Goal: Communication & Community: Connect with others

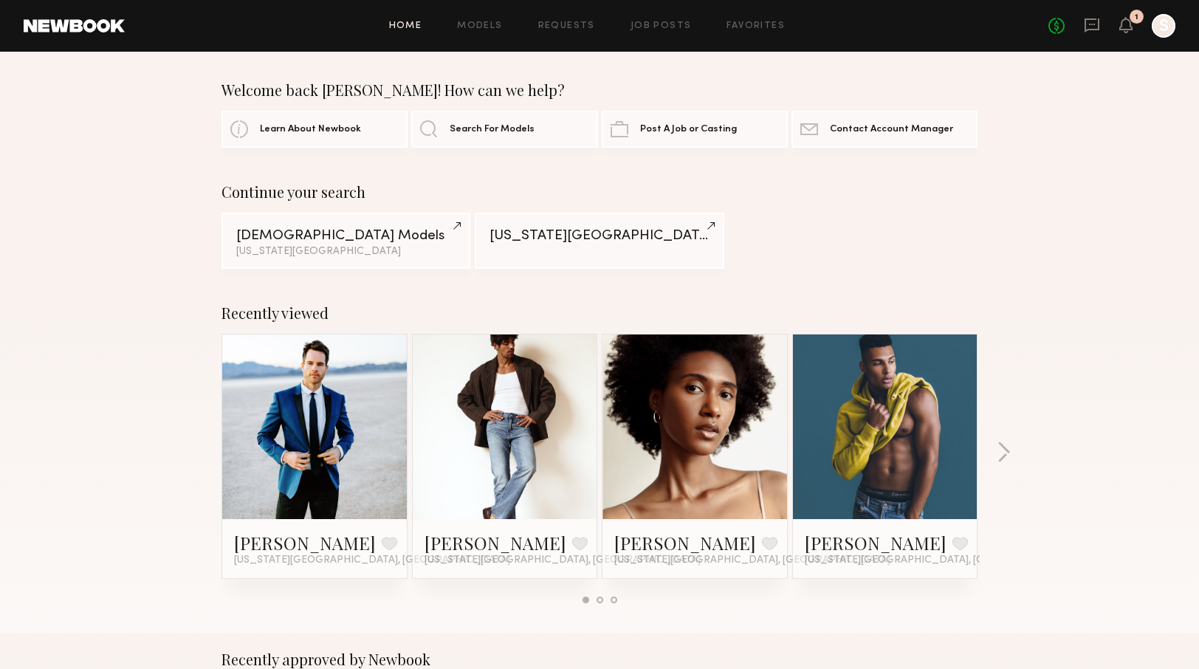
click at [901, 462] on link at bounding box center [885, 427] width 90 height 185
click at [1004, 451] on button "button" at bounding box center [1004, 454] width 14 height 24
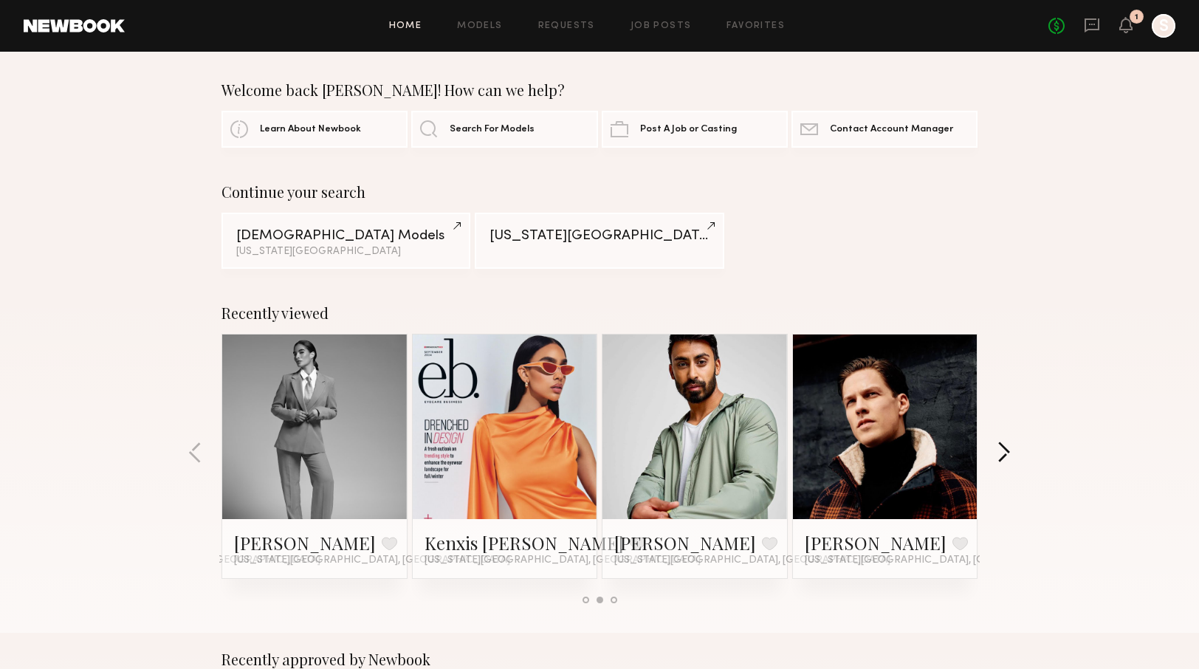
click at [1004, 451] on button "button" at bounding box center [1004, 454] width 14 height 24
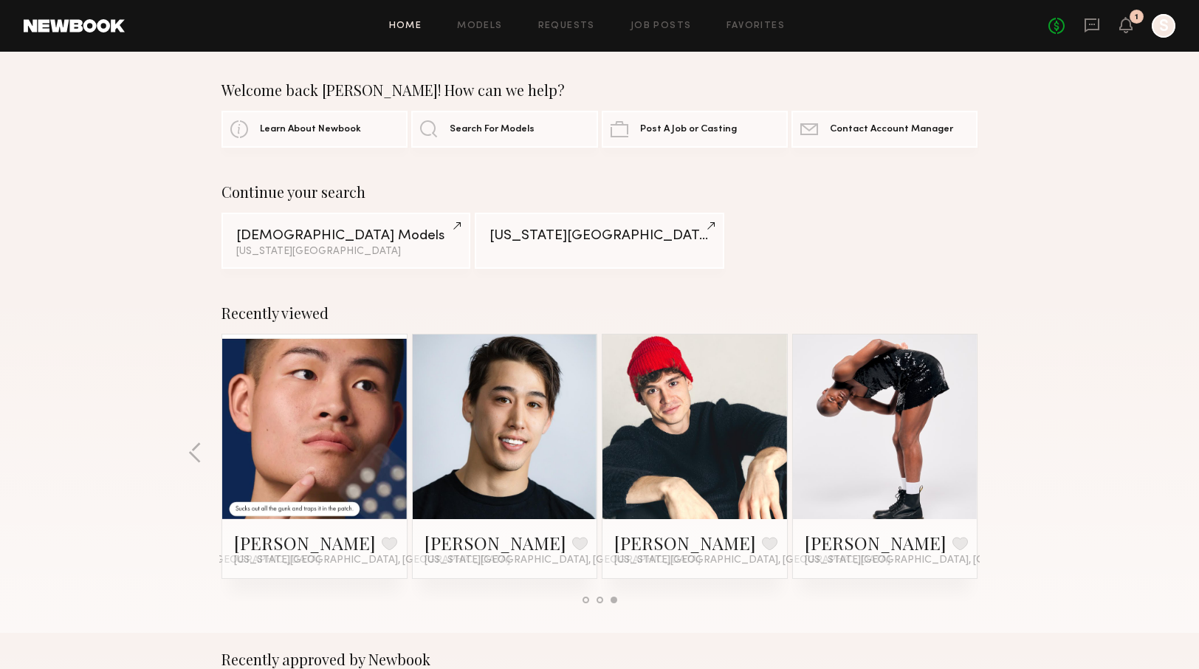
click at [1004, 451] on div "Recently viewed Matt W. Favorite New York City, NY Luis O. Favorite New York Ci…" at bounding box center [599, 460] width 1199 height 346
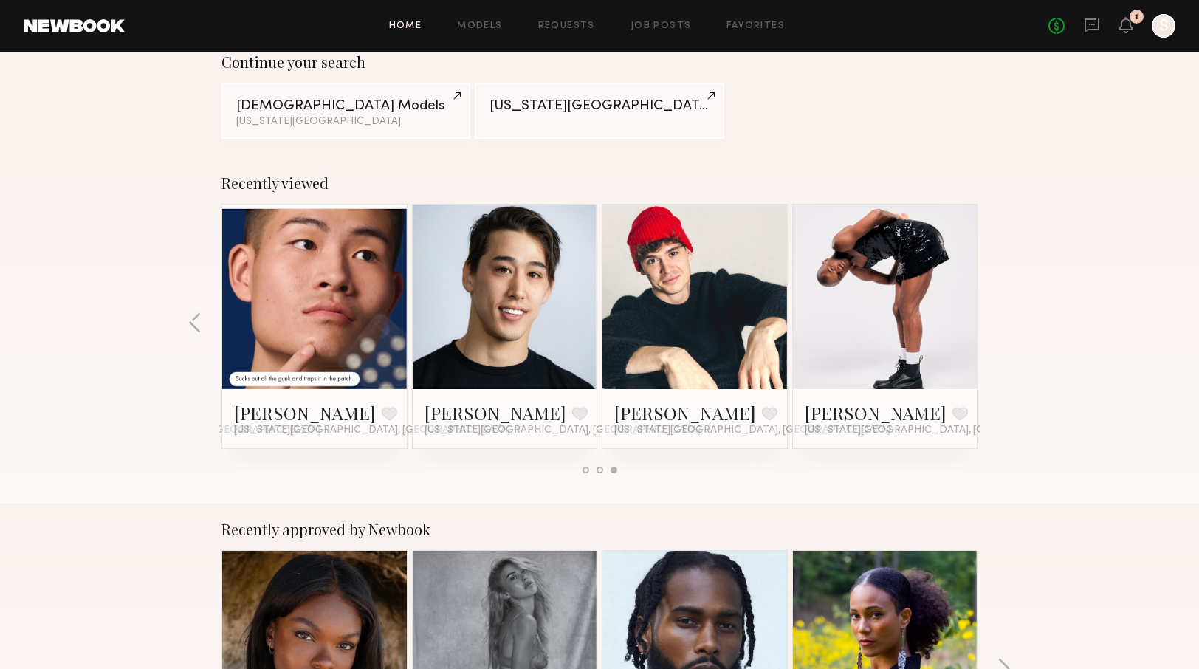
scroll to position [76, 0]
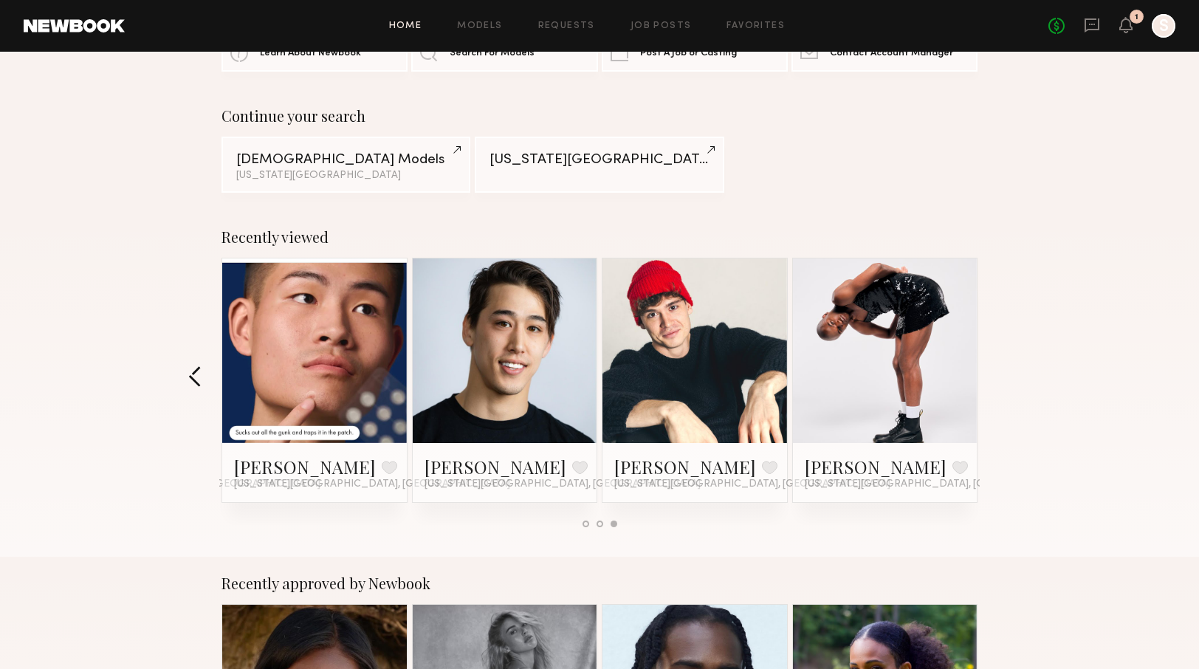
click at [190, 383] on button "button" at bounding box center [195, 378] width 14 height 24
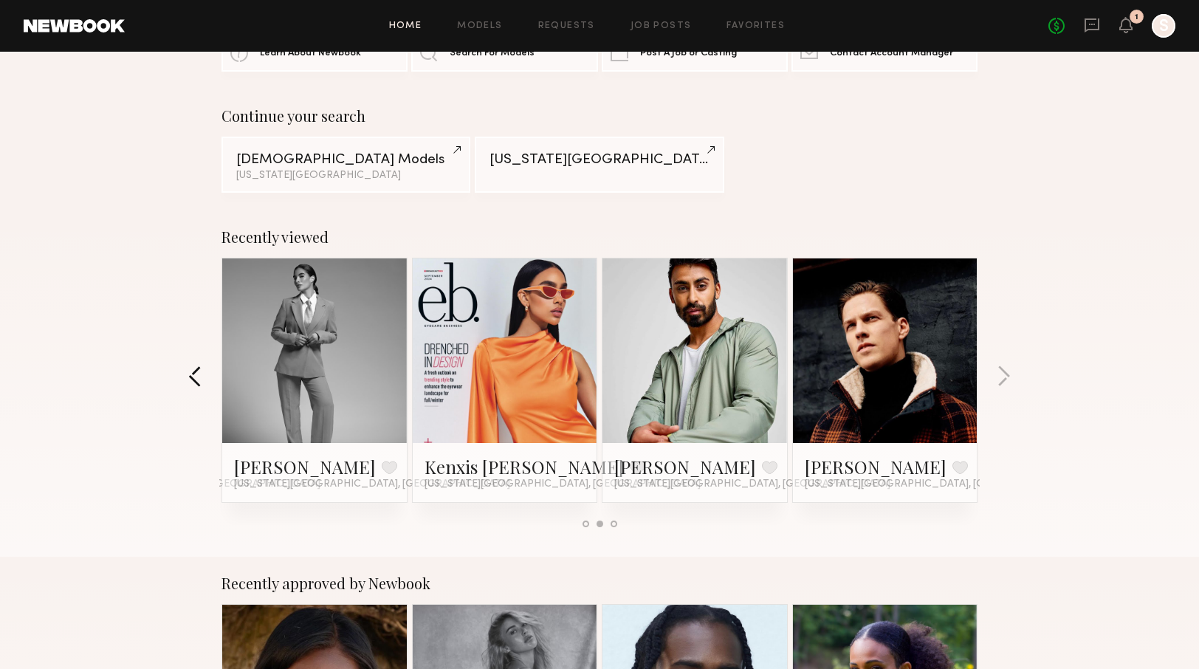
click at [191, 380] on button "button" at bounding box center [195, 378] width 14 height 24
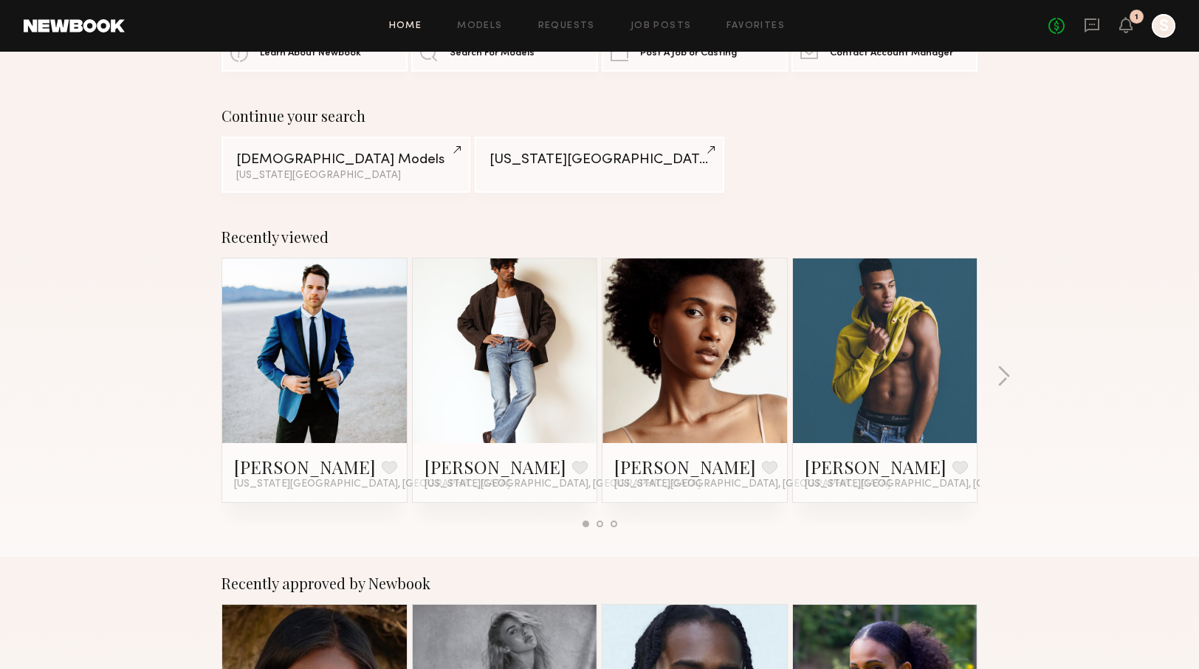
click at [191, 380] on div "Recently viewed Matt W. Favorite New York City, NY Luis O. Favorite New York Ci…" at bounding box center [599, 383] width 1199 height 346
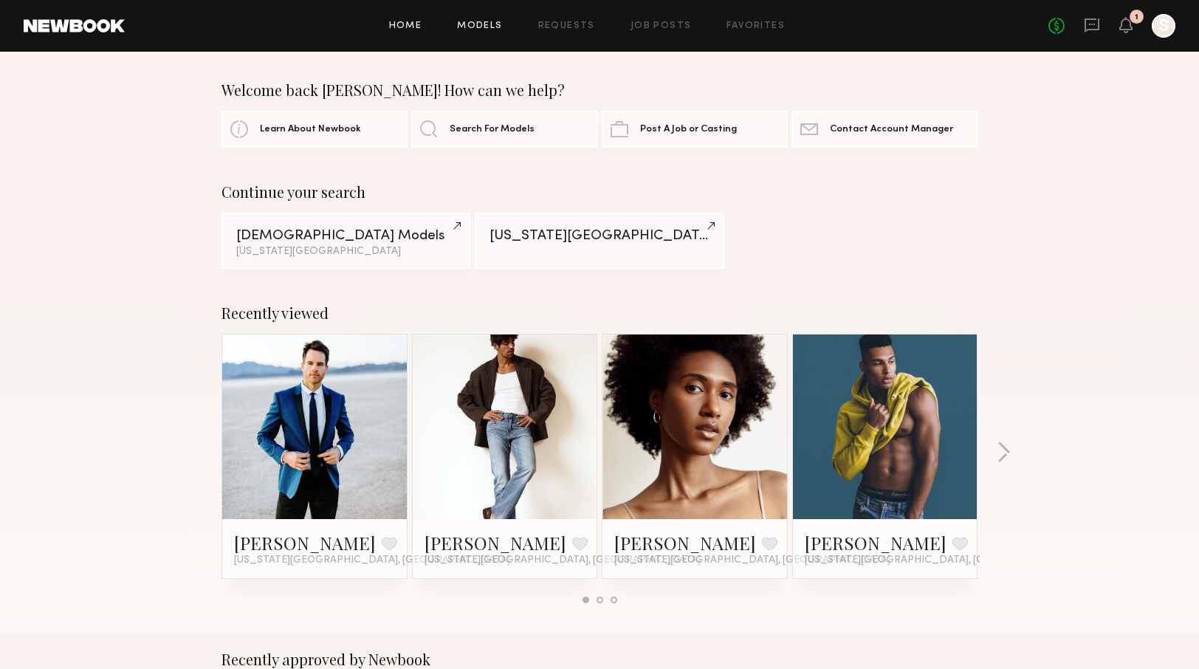
click at [486, 26] on link "Models" at bounding box center [479, 26] width 45 height 10
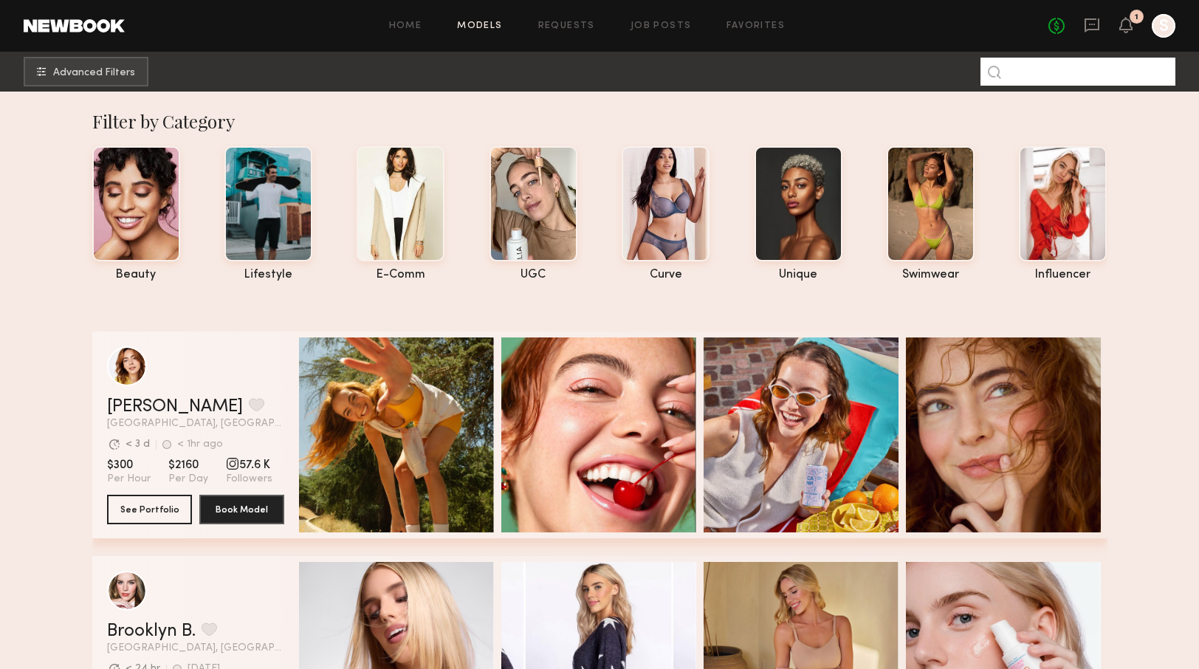
click at [1078, 73] on input at bounding box center [1078, 72] width 195 height 28
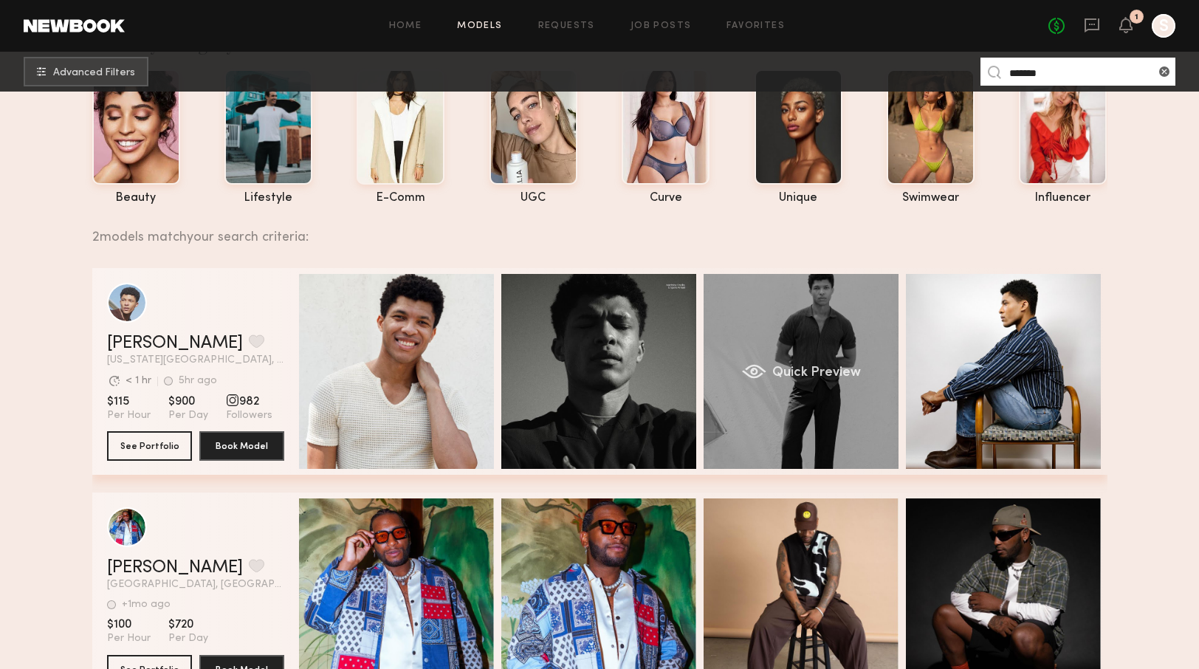
scroll to position [204, 0]
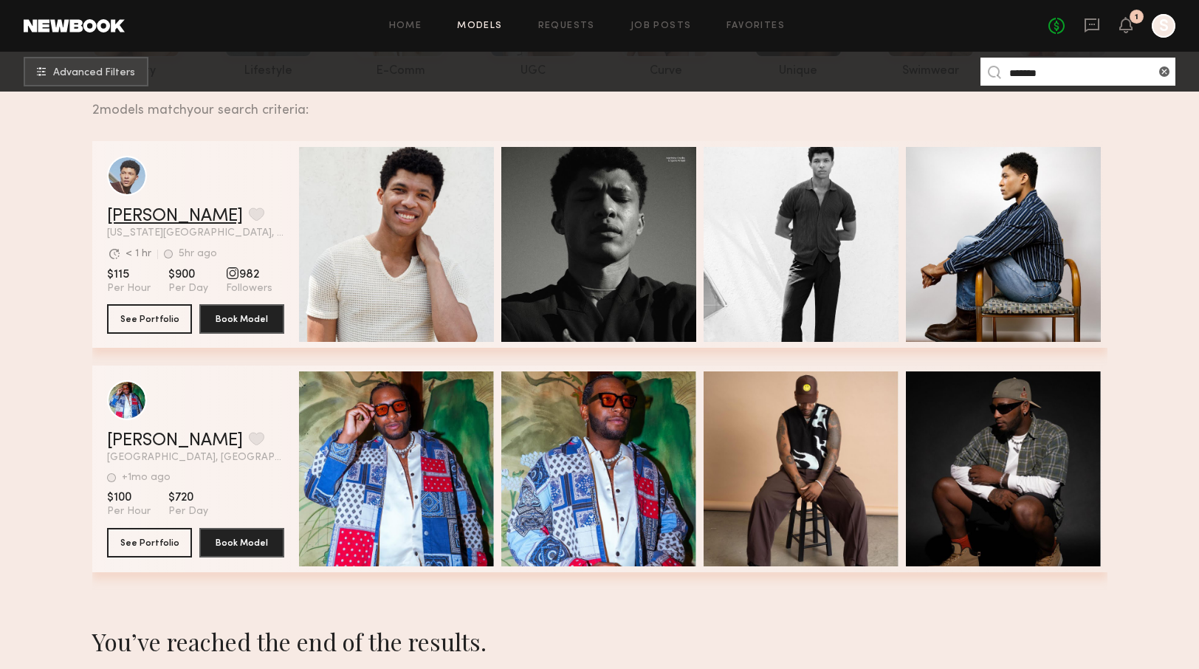
type input "*******"
click at [151, 209] on link "Vincent T." at bounding box center [175, 217] width 136 height 18
click at [1092, 27] on icon at bounding box center [1092, 25] width 16 height 16
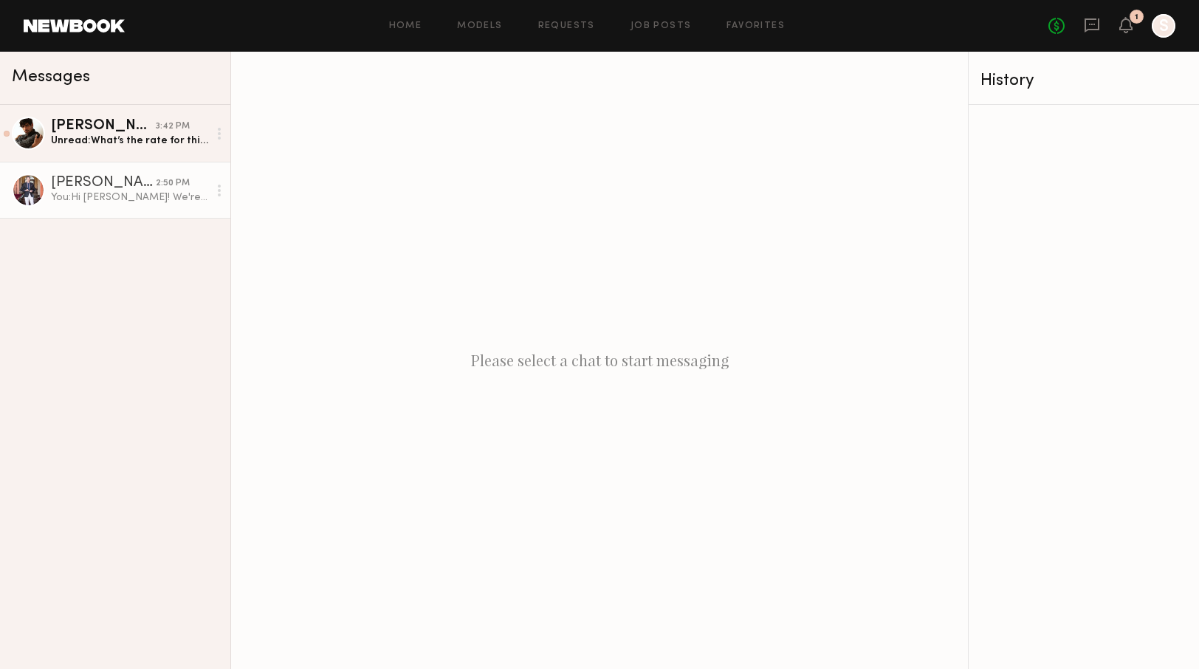
click at [124, 187] on div "[PERSON_NAME]" at bounding box center [103, 183] width 105 height 15
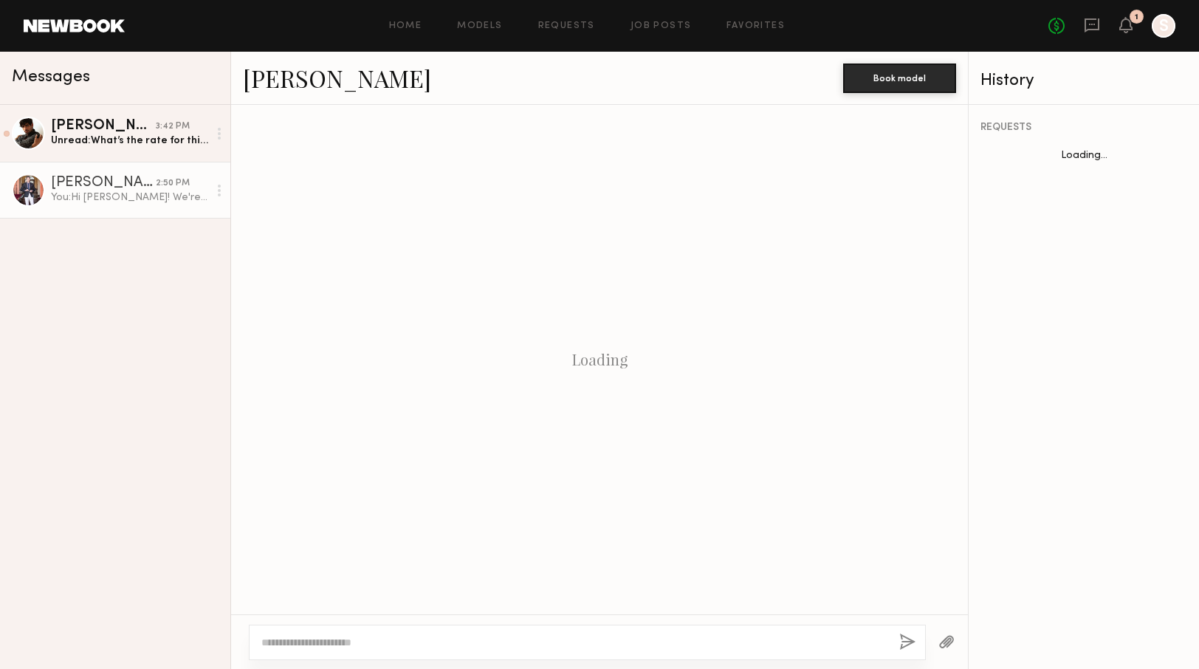
scroll to position [145, 0]
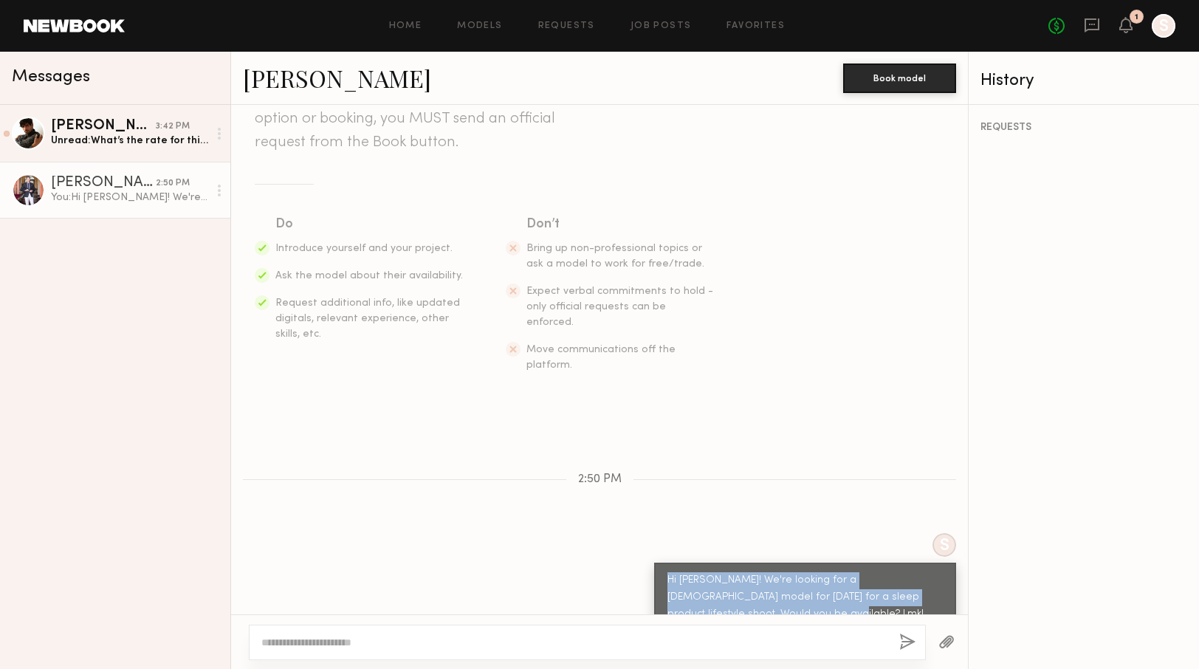
drag, startPoint x: 774, startPoint y: 585, endPoint x: 659, endPoint y: 541, distance: 123.2
click at [659, 563] on div "Hi [PERSON_NAME]! We're looking for a [DEMOGRAPHIC_DATA] model for [DATE] for a…" at bounding box center [805, 597] width 302 height 69
copy div "Hi [PERSON_NAME]! We're looking for a [DEMOGRAPHIC_DATA] model for [DATE] for a…"
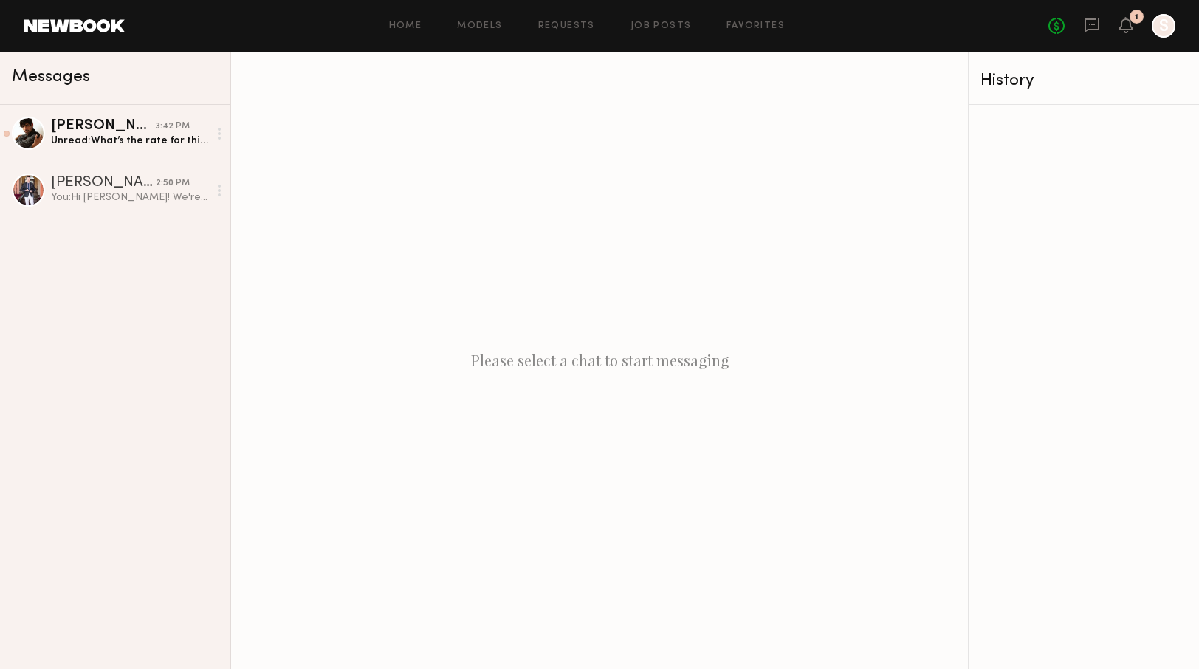
click at [91, 24] on link at bounding box center [74, 25] width 101 height 13
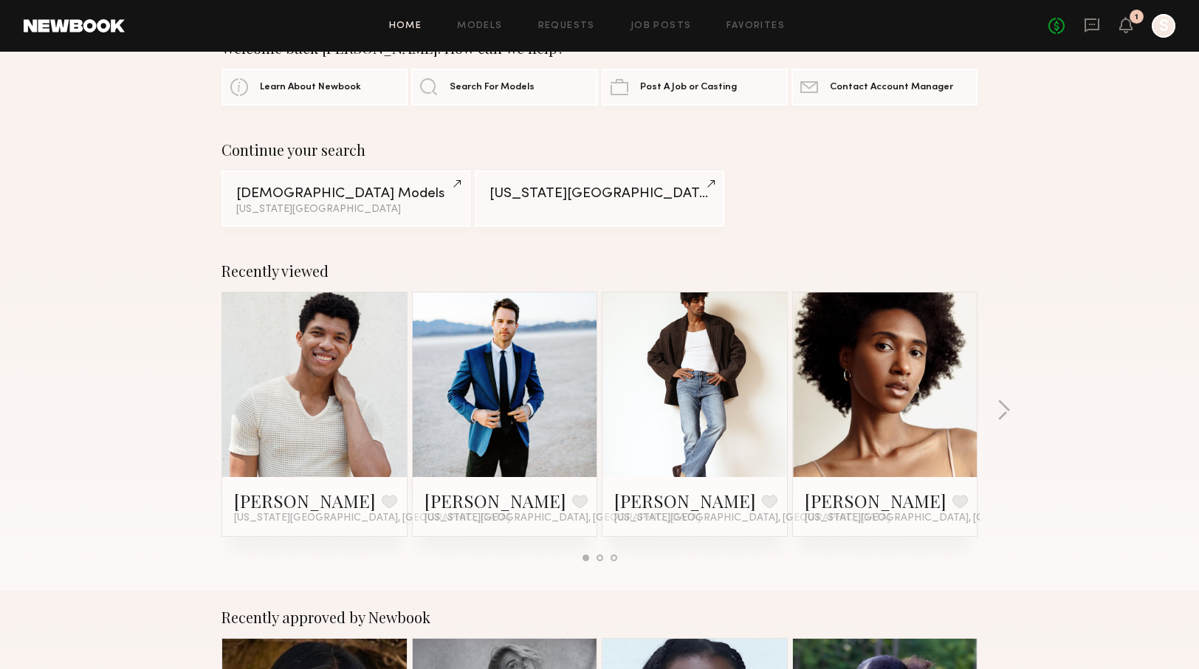
scroll to position [58, 0]
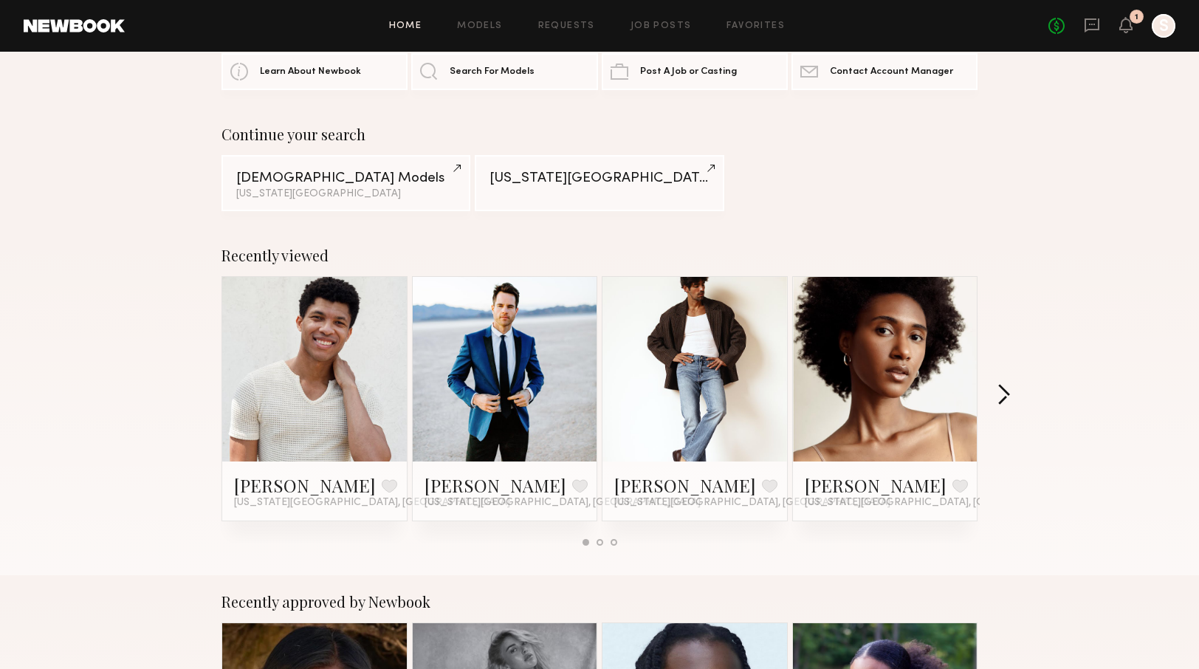
click at [1005, 394] on button "button" at bounding box center [1004, 396] width 14 height 24
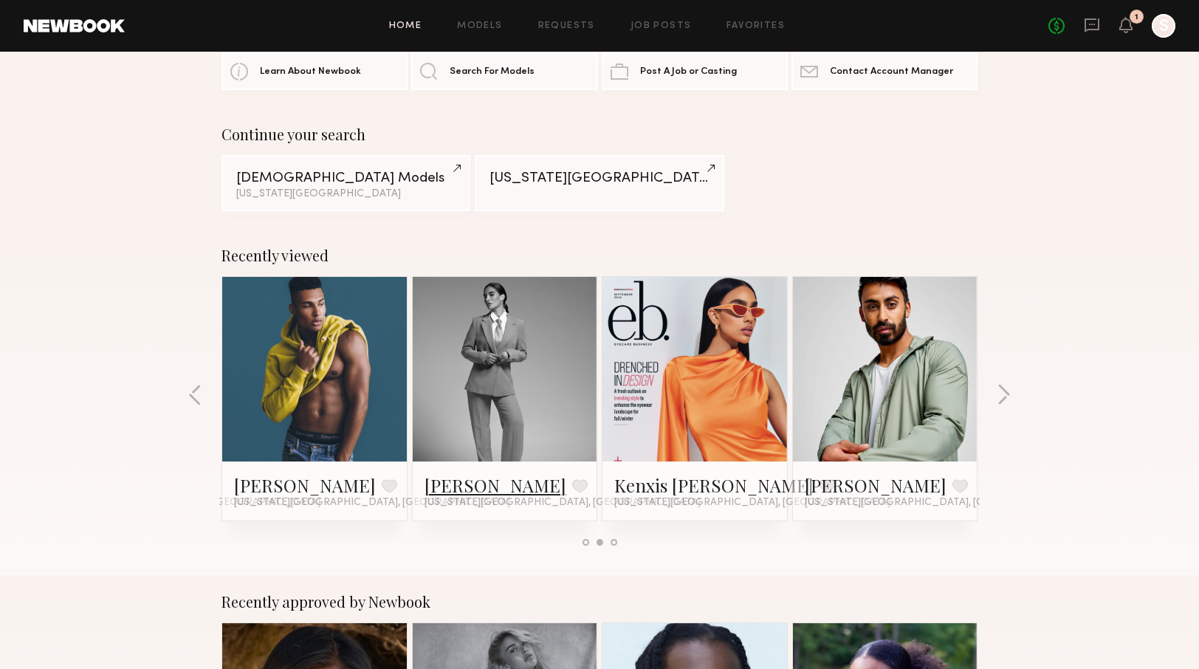
click at [465, 481] on link "Leonela M." at bounding box center [496, 485] width 142 height 24
click at [640, 488] on link "Kenxis J." at bounding box center [713, 485] width 199 height 24
click at [997, 403] on button "button" at bounding box center [1004, 396] width 14 height 24
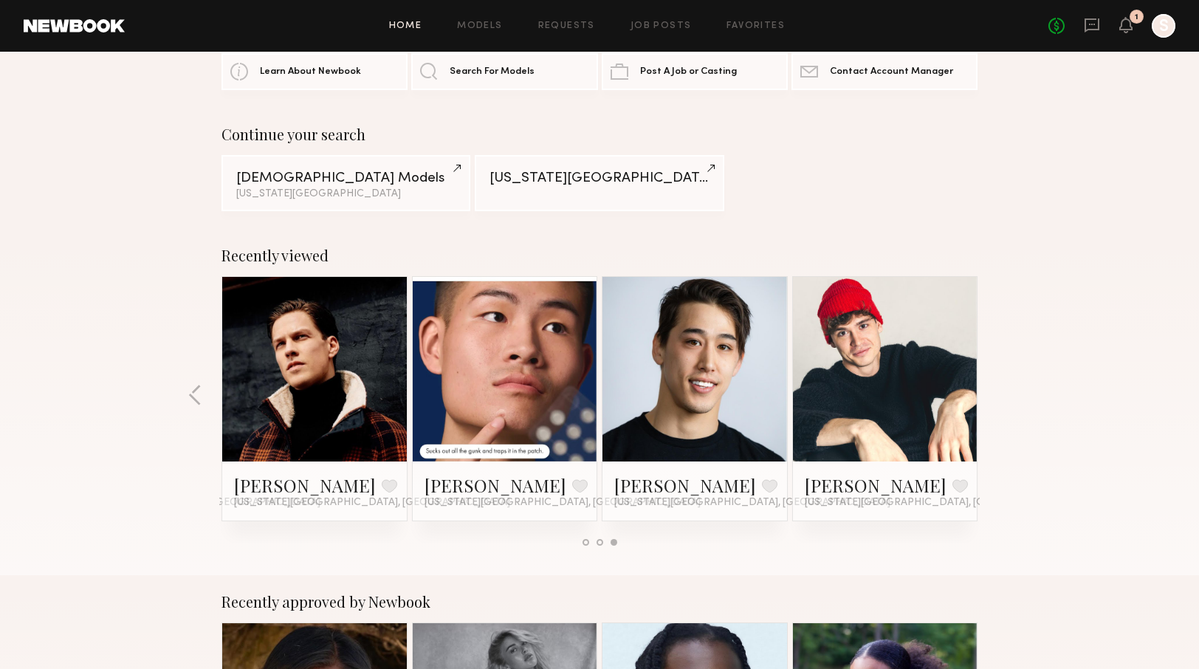
click at [997, 400] on div "Recently viewed Vincent T. Favorite New York City, NY Matt W. Favorite New York…" at bounding box center [599, 402] width 1199 height 346
click at [197, 392] on button "button" at bounding box center [195, 396] width 14 height 24
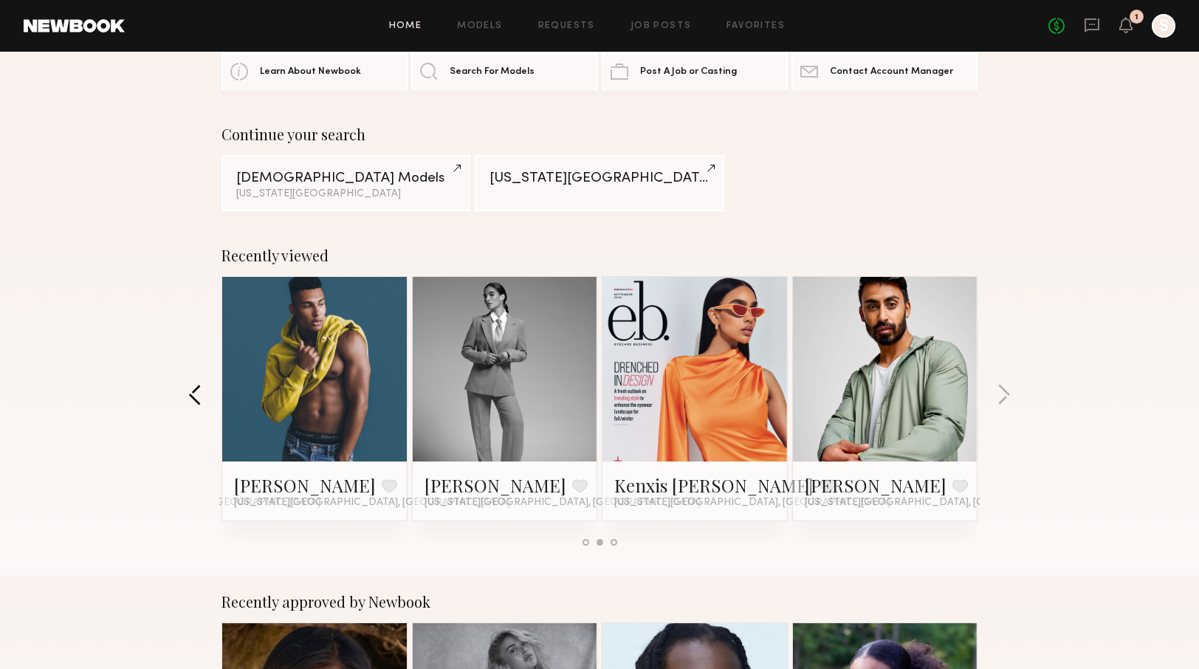
click at [197, 392] on button "button" at bounding box center [195, 396] width 14 height 24
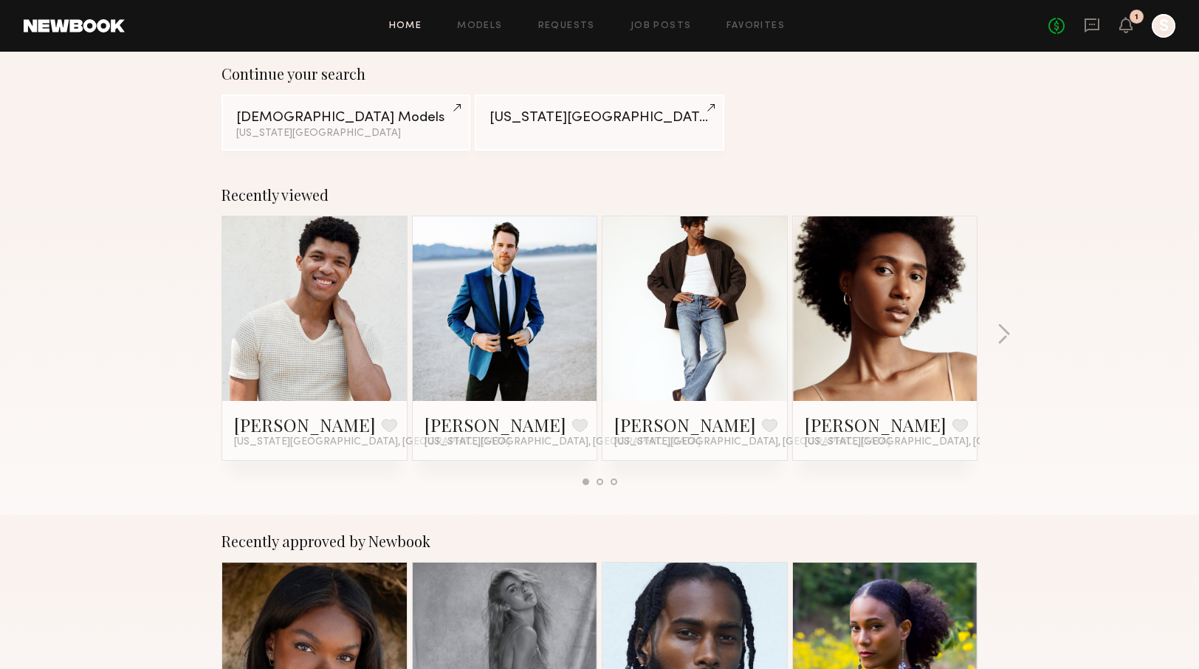
scroll to position [0, 0]
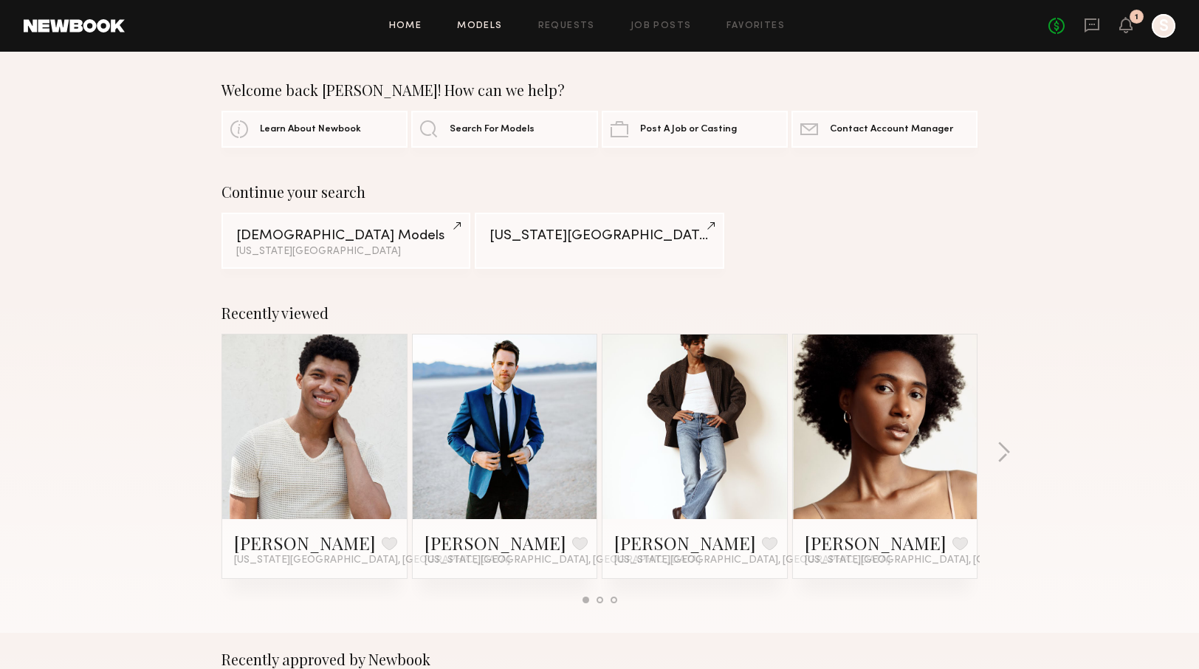
click at [490, 25] on link "Models" at bounding box center [479, 26] width 45 height 10
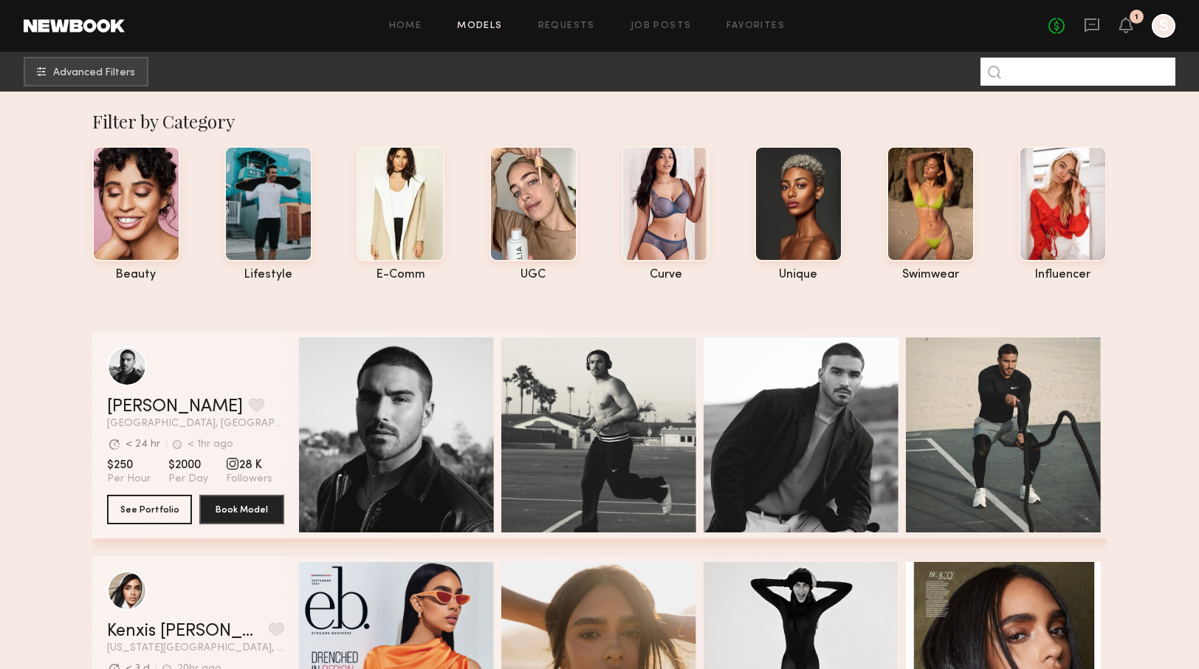
click at [1041, 80] on input at bounding box center [1078, 72] width 195 height 28
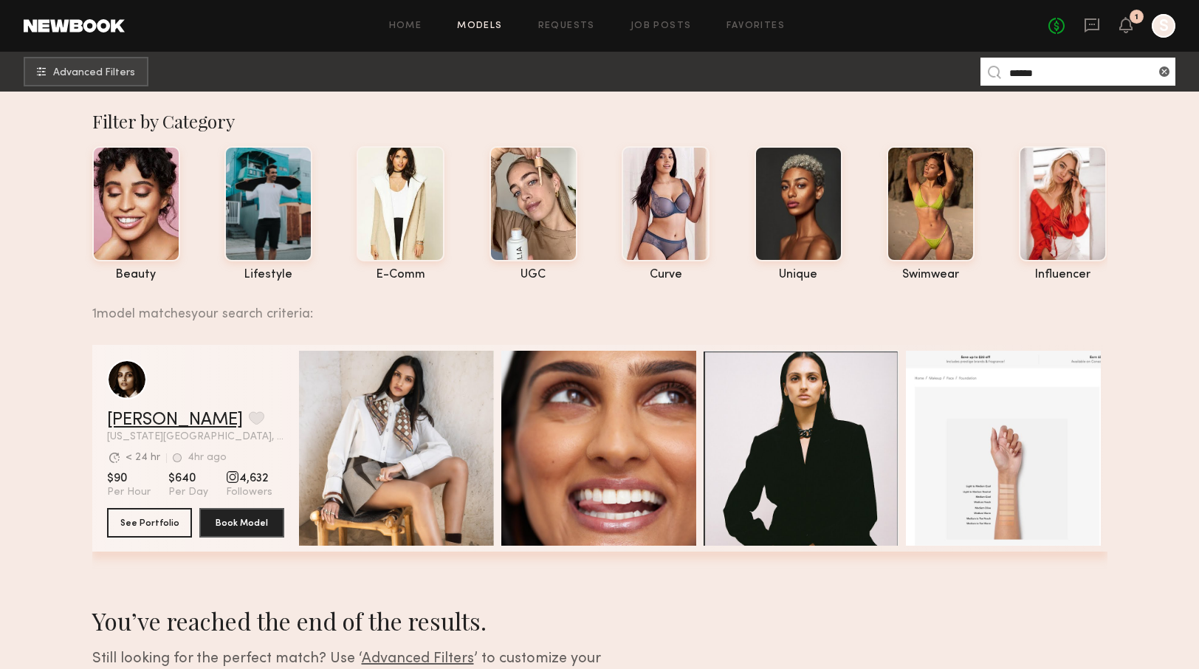
click at [139, 424] on link "Slesha P." at bounding box center [175, 420] width 136 height 18
click at [1063, 77] on input "******" at bounding box center [1078, 72] width 195 height 28
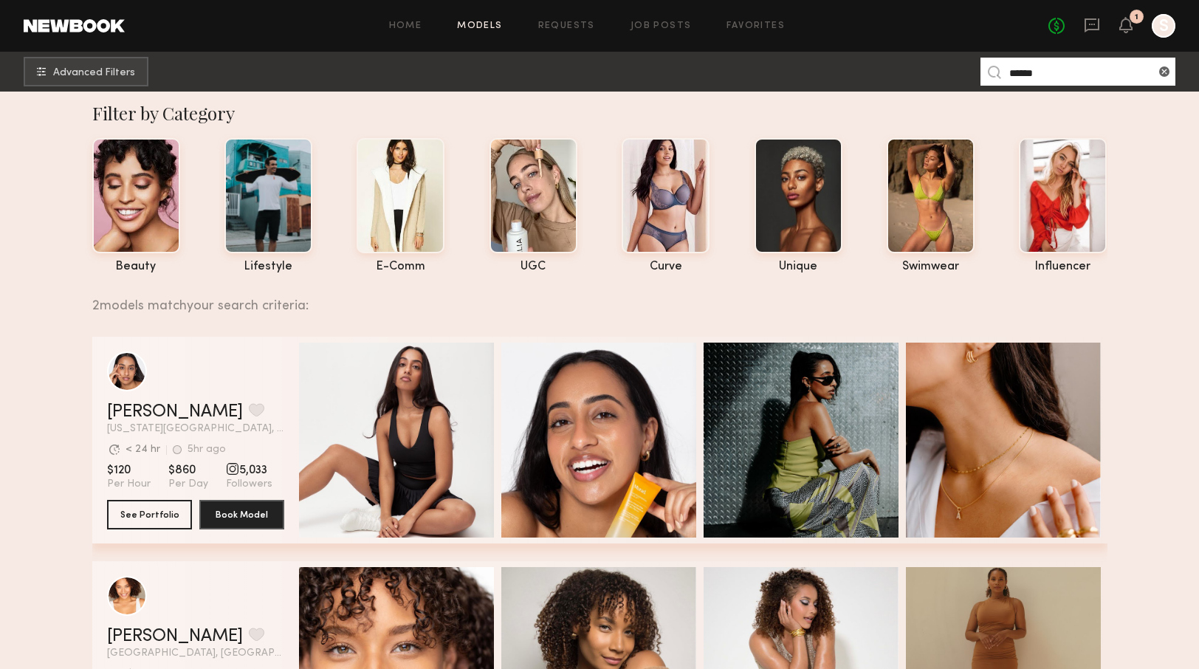
scroll to position [36, 0]
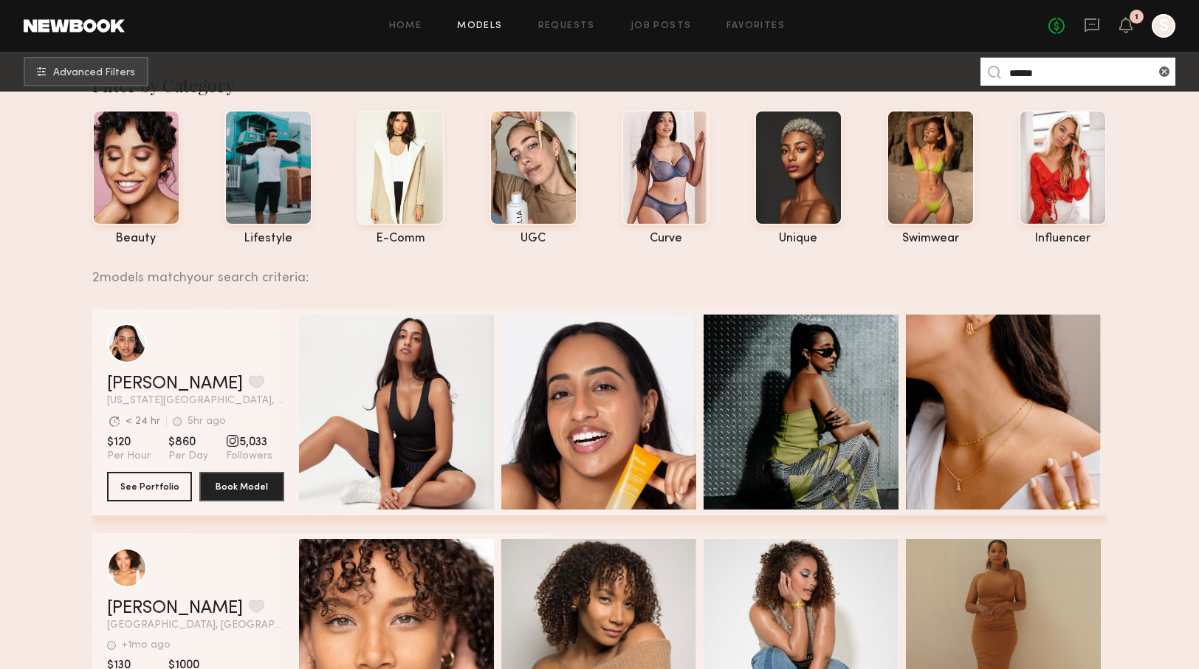
type input "******"
click at [144, 388] on link "[PERSON_NAME]" at bounding box center [175, 384] width 136 height 18
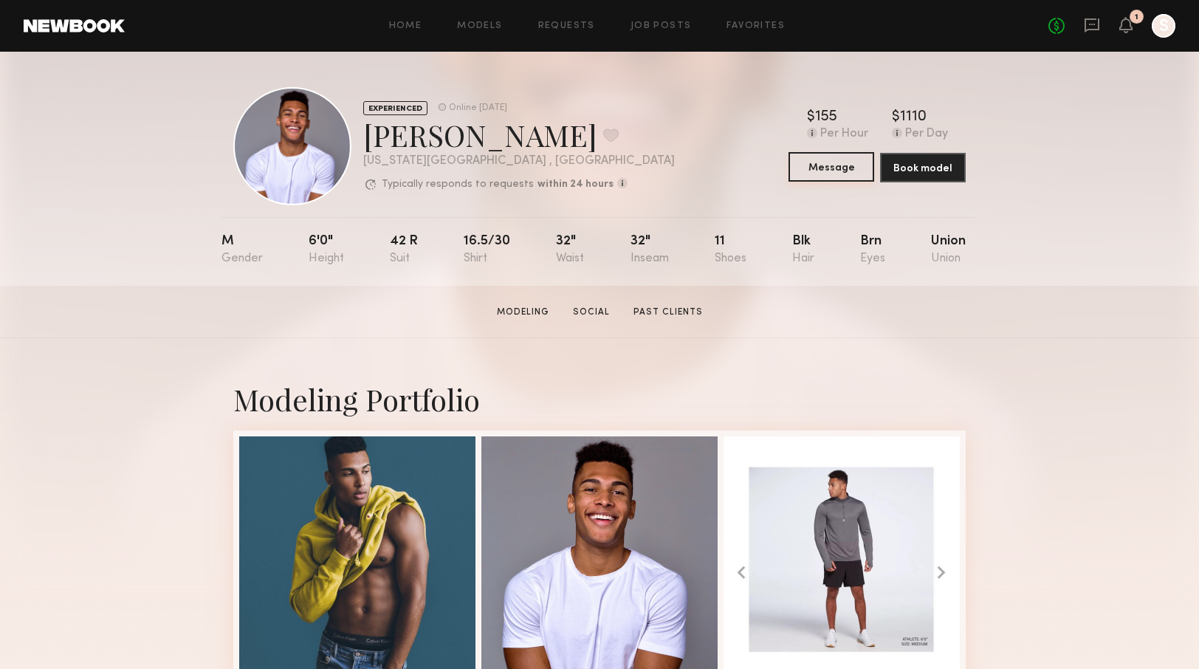
click at [839, 171] on button "Message" at bounding box center [832, 167] width 86 height 30
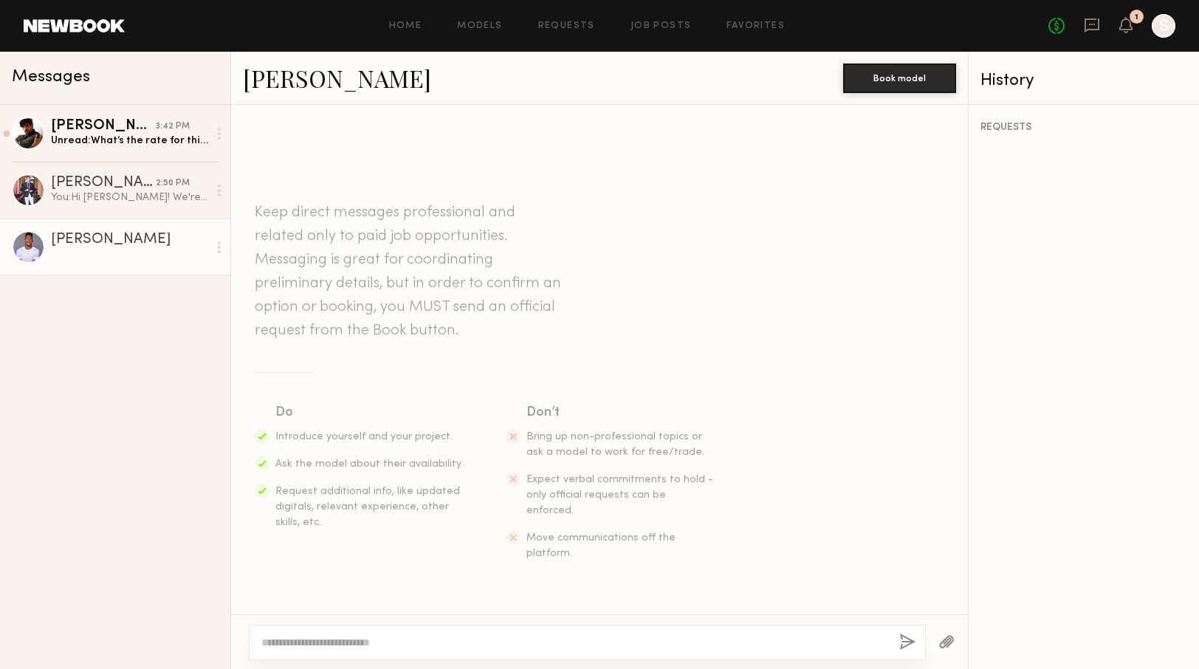
click at [377, 643] on textarea at bounding box center [574, 642] width 626 height 15
click at [291, 639] on textarea "**********" at bounding box center [574, 642] width 626 height 15
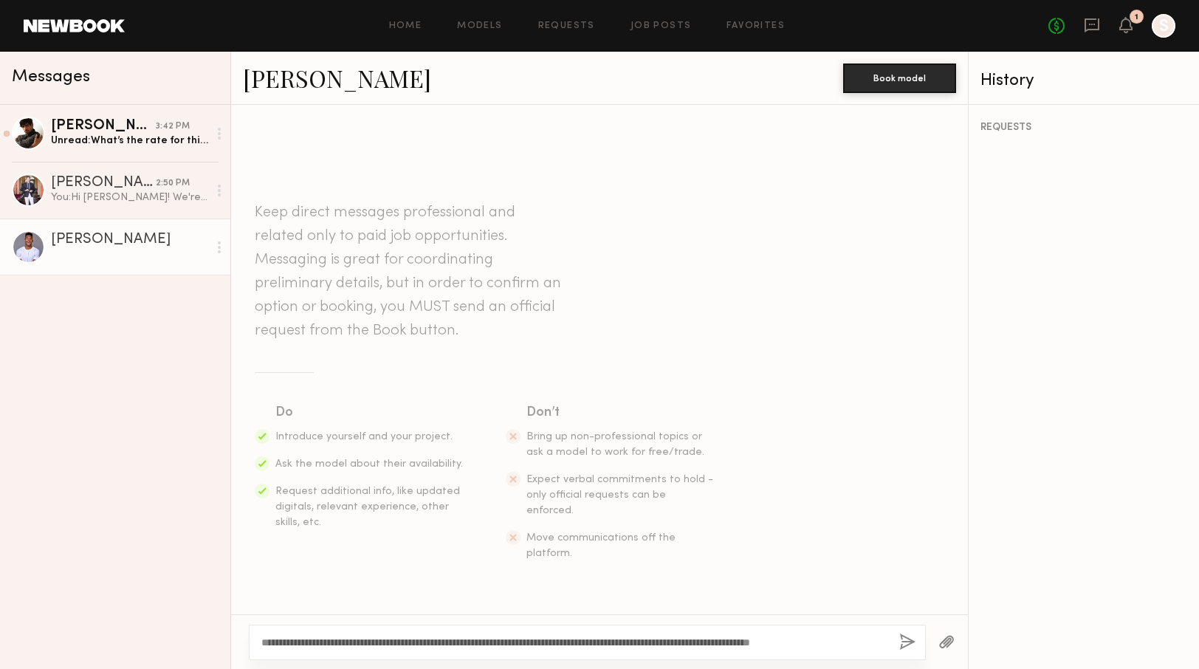
type textarea "**********"
click at [911, 641] on button "button" at bounding box center [908, 643] width 16 height 18
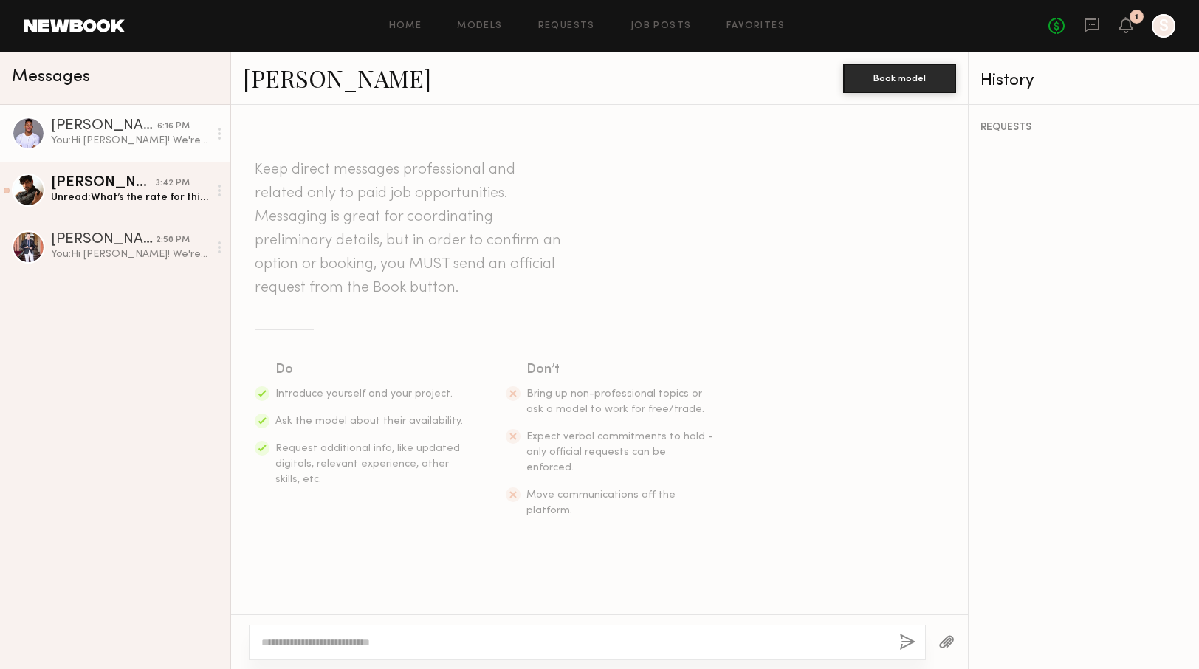
scroll to position [145, 0]
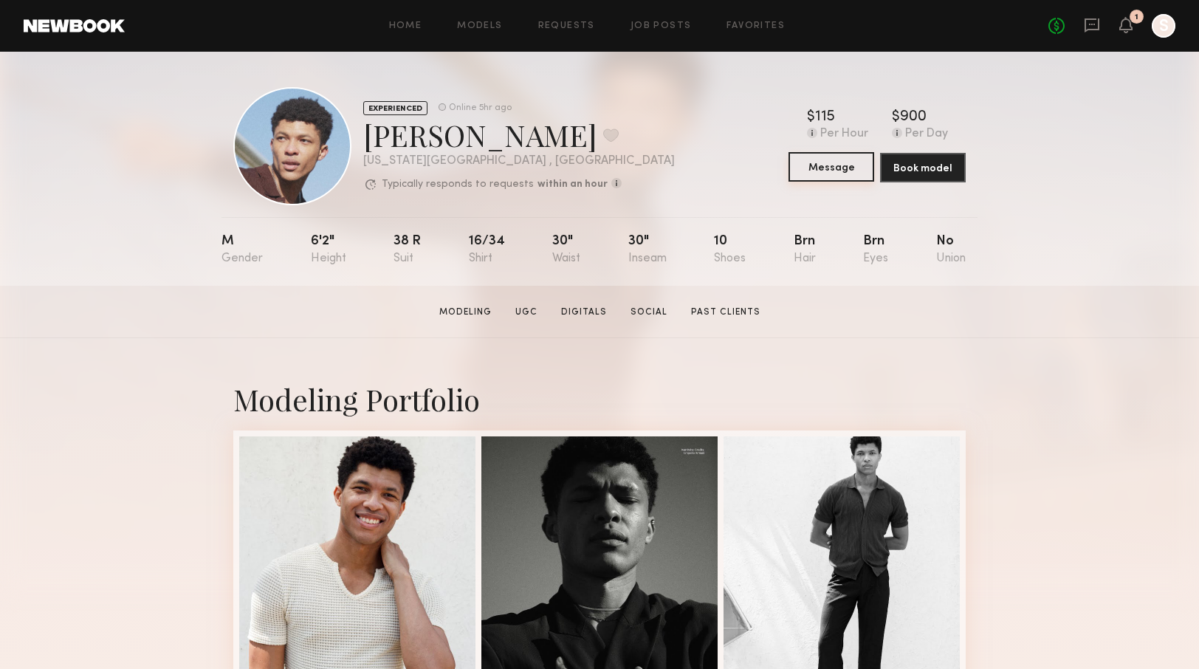
click at [814, 163] on button "Message" at bounding box center [832, 167] width 86 height 30
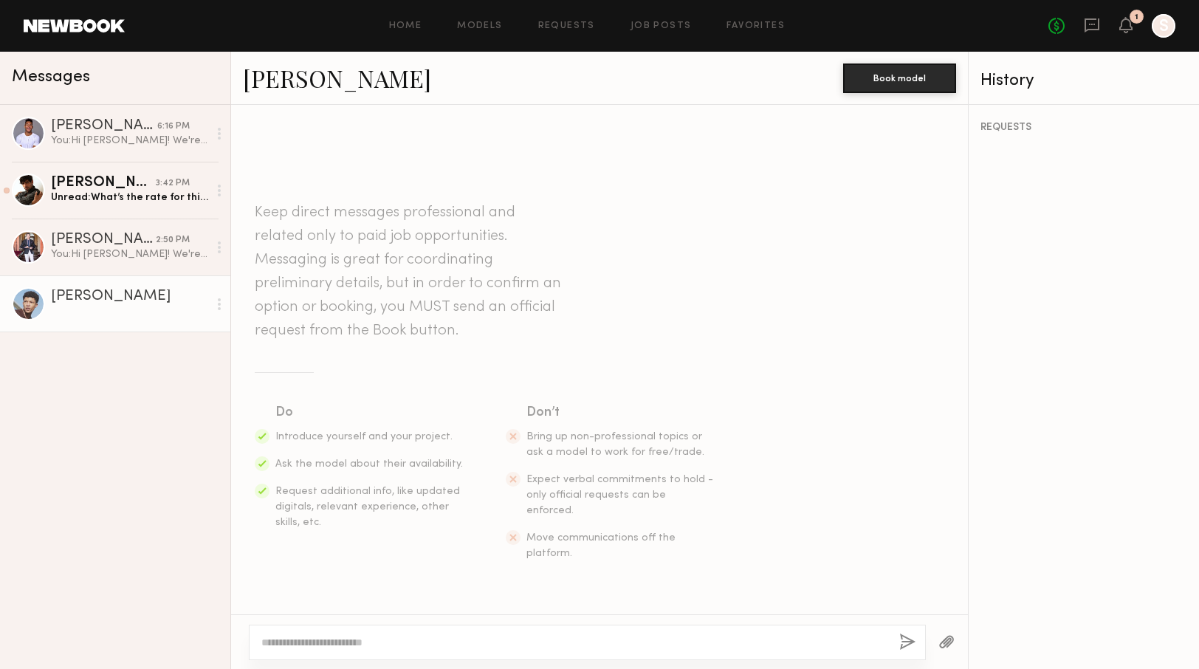
click at [476, 638] on textarea at bounding box center [574, 642] width 626 height 15
click at [284, 640] on textarea "**********" at bounding box center [574, 642] width 626 height 15
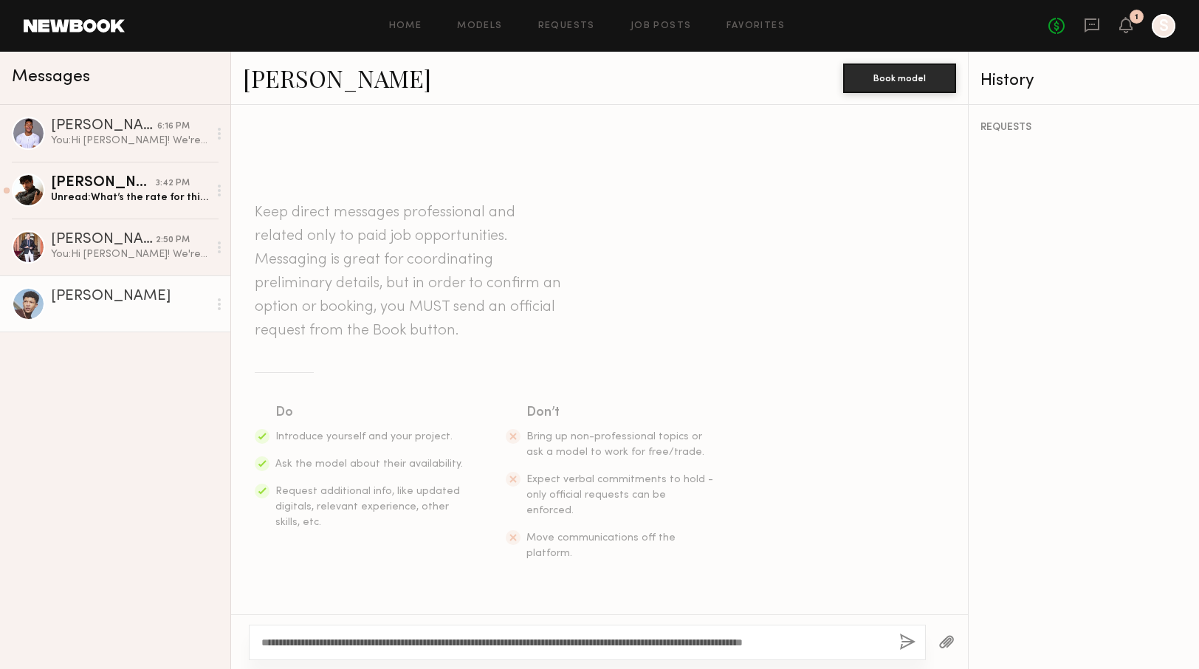
type textarea "**********"
click at [905, 644] on button "button" at bounding box center [908, 643] width 16 height 18
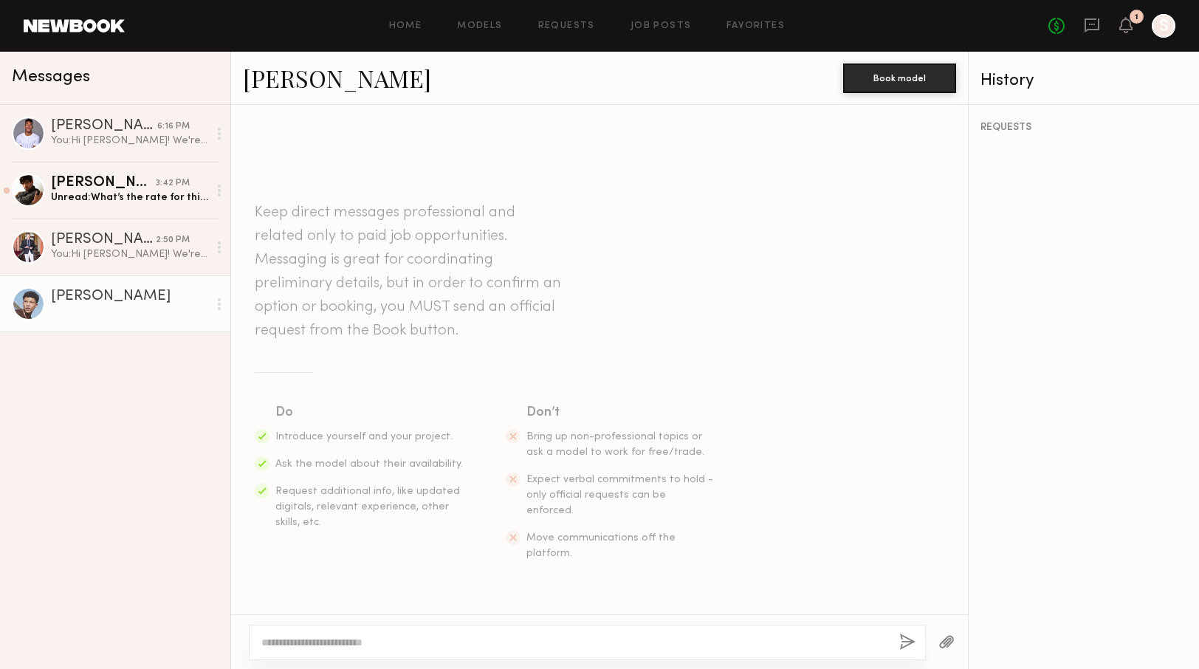
scroll to position [145, 0]
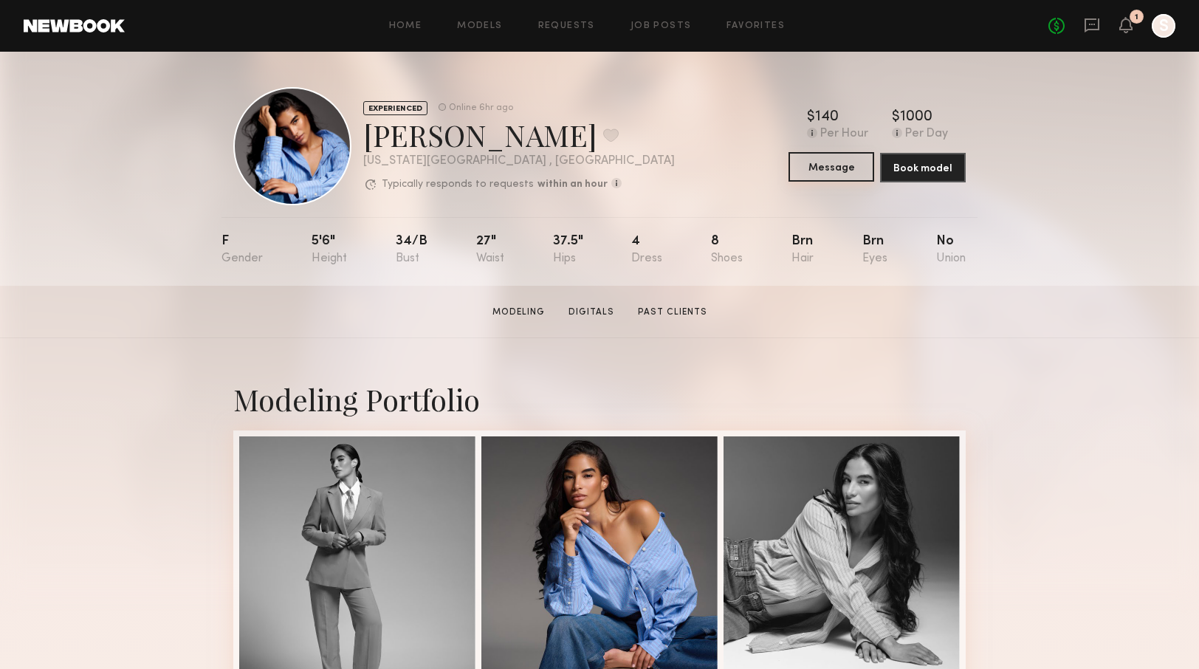
click at [826, 160] on button "Message" at bounding box center [832, 167] width 86 height 30
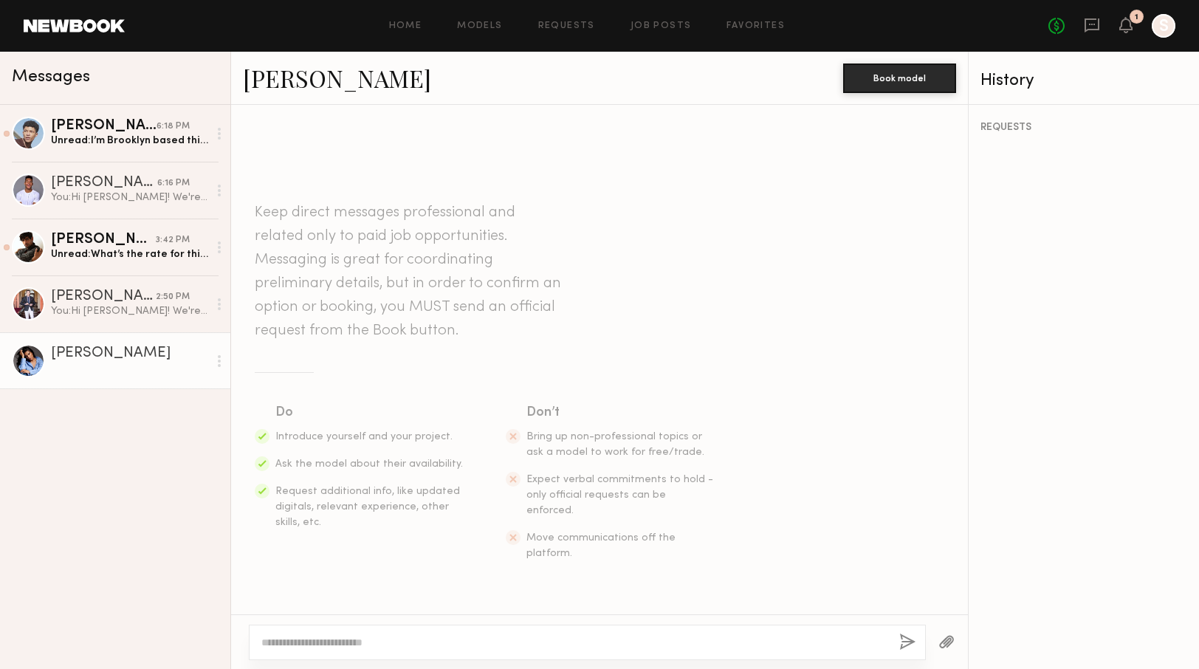
click at [457, 631] on div at bounding box center [587, 642] width 677 height 35
click at [408, 643] on textarea at bounding box center [574, 642] width 626 height 15
paste textarea "**********"
click at [279, 640] on textarea "**********" at bounding box center [574, 642] width 626 height 15
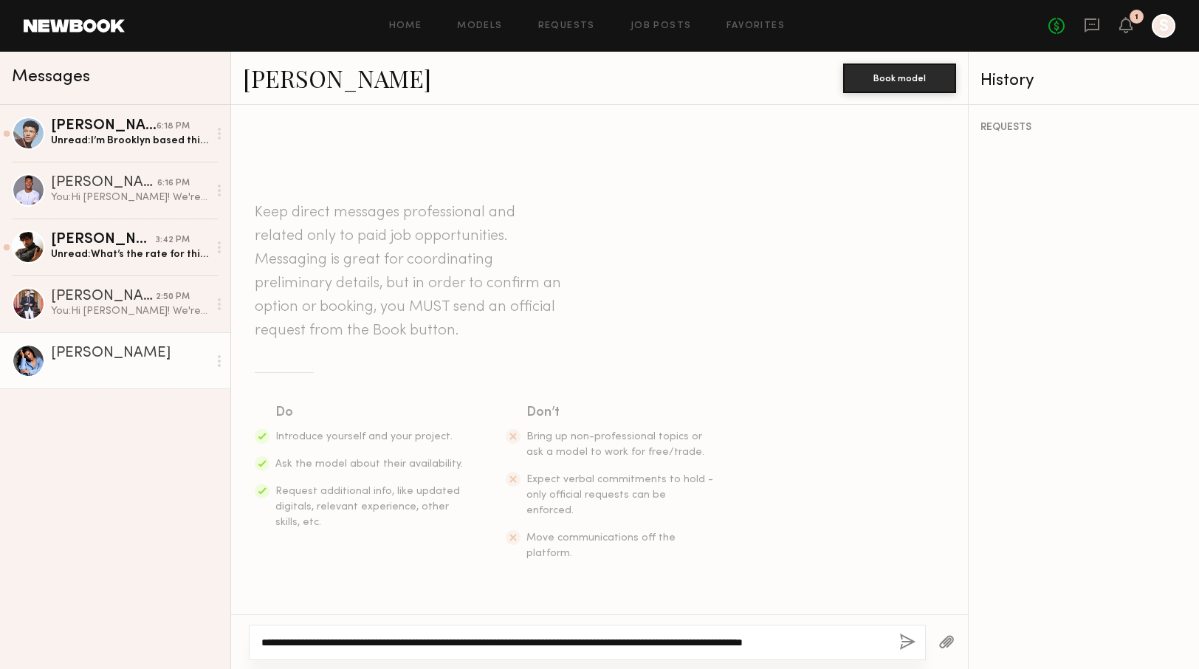
type textarea "**********"
click at [909, 640] on button "button" at bounding box center [908, 643] width 16 height 18
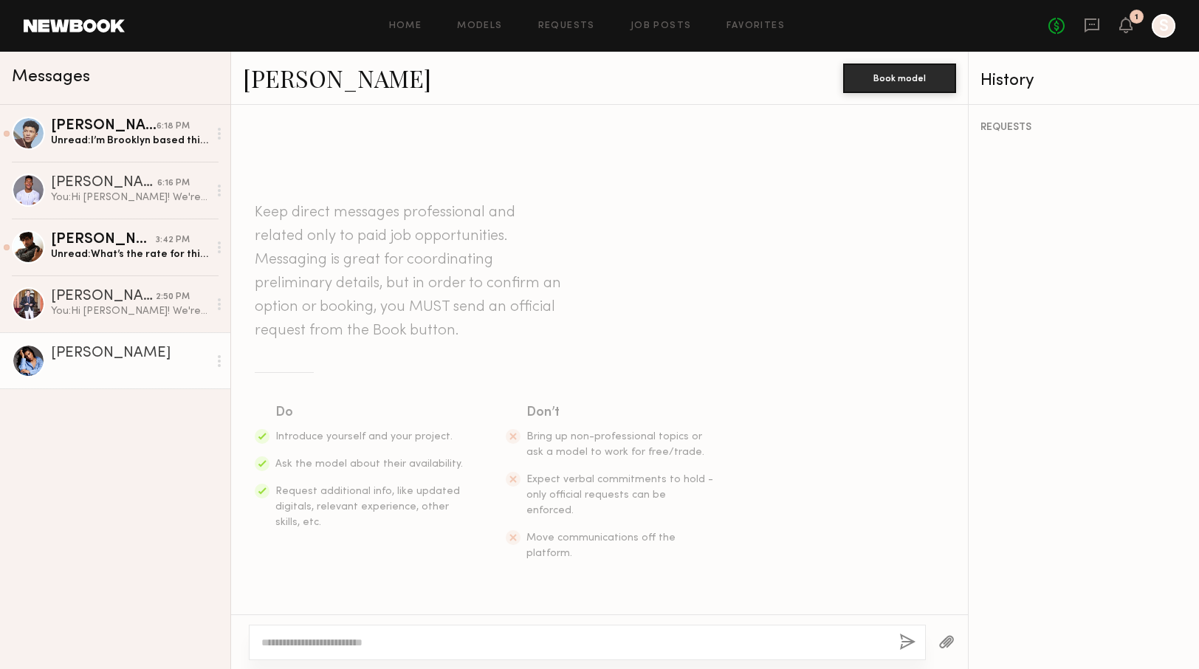
scroll to position [145, 0]
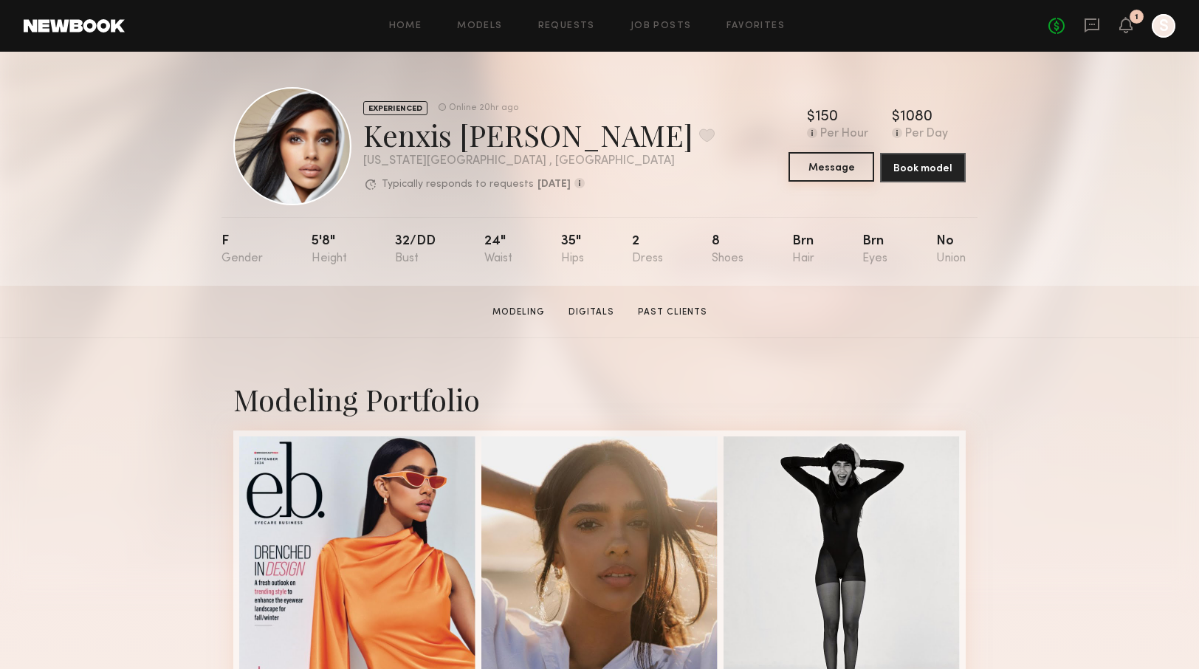
click at [823, 168] on button "Message" at bounding box center [832, 167] width 86 height 30
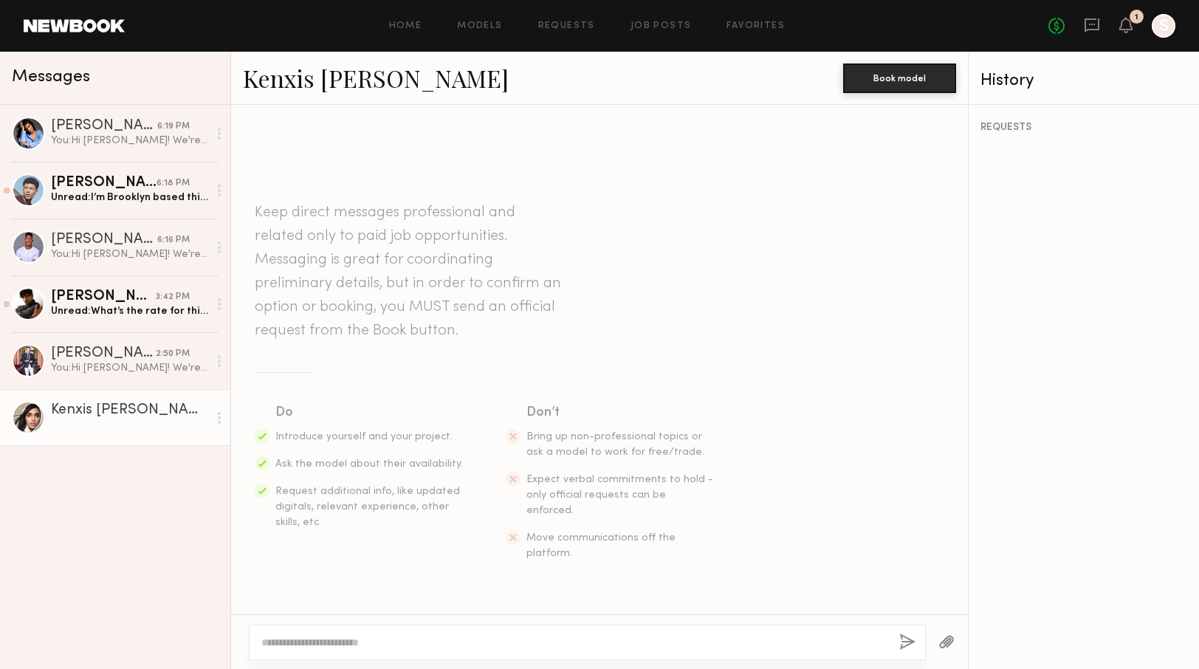
click at [592, 636] on textarea at bounding box center [574, 642] width 626 height 15
click at [284, 643] on textarea "**********" at bounding box center [574, 642] width 626 height 15
type textarea "**********"
click at [905, 637] on button "button" at bounding box center [908, 643] width 16 height 18
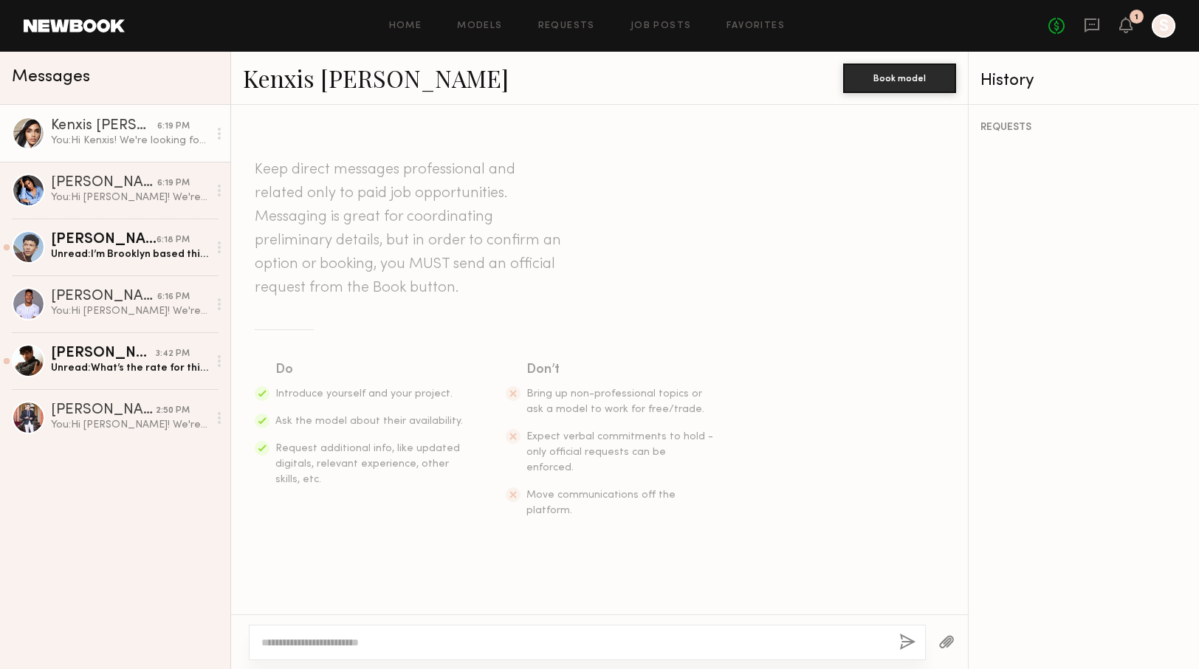
scroll to position [145, 0]
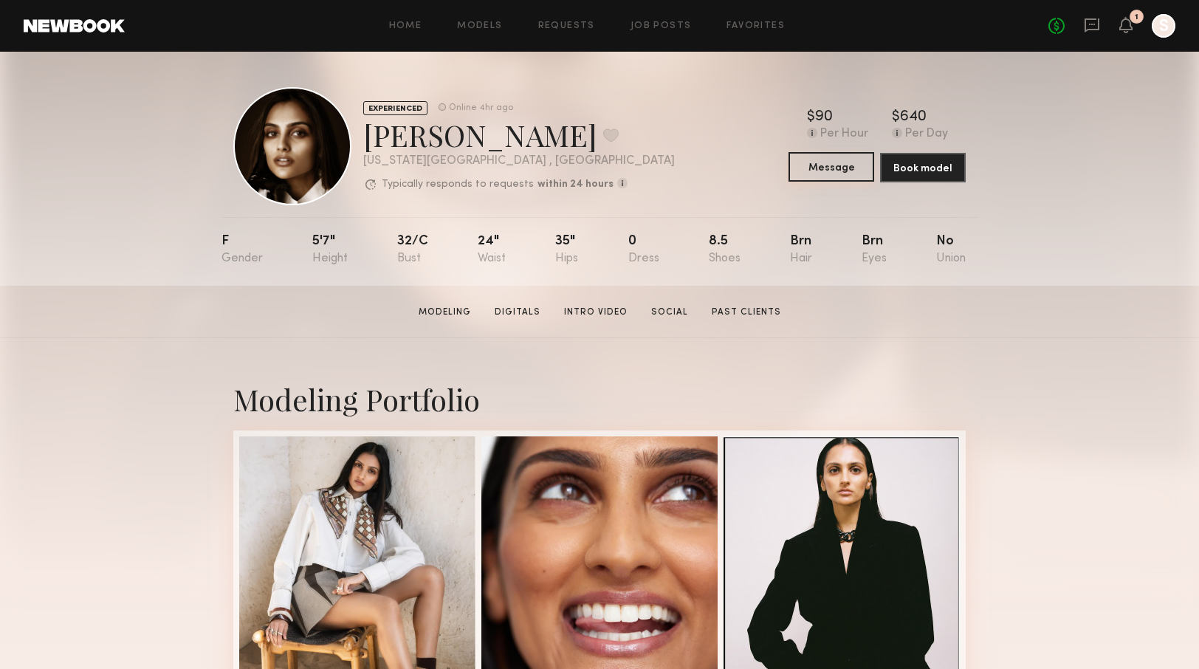
click at [839, 165] on button "Message" at bounding box center [832, 167] width 86 height 30
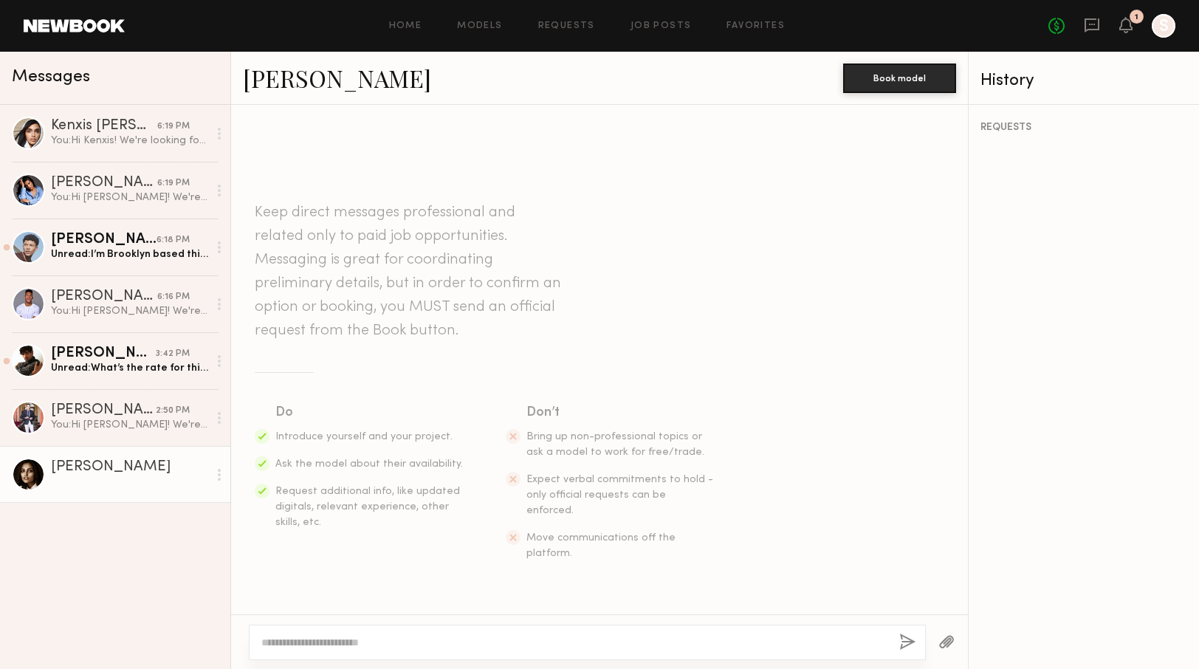
click at [559, 637] on textarea at bounding box center [574, 642] width 626 height 15
click at [285, 637] on textarea "**********" at bounding box center [574, 642] width 626 height 15
type textarea "**********"
click at [908, 645] on button "button" at bounding box center [908, 643] width 16 height 18
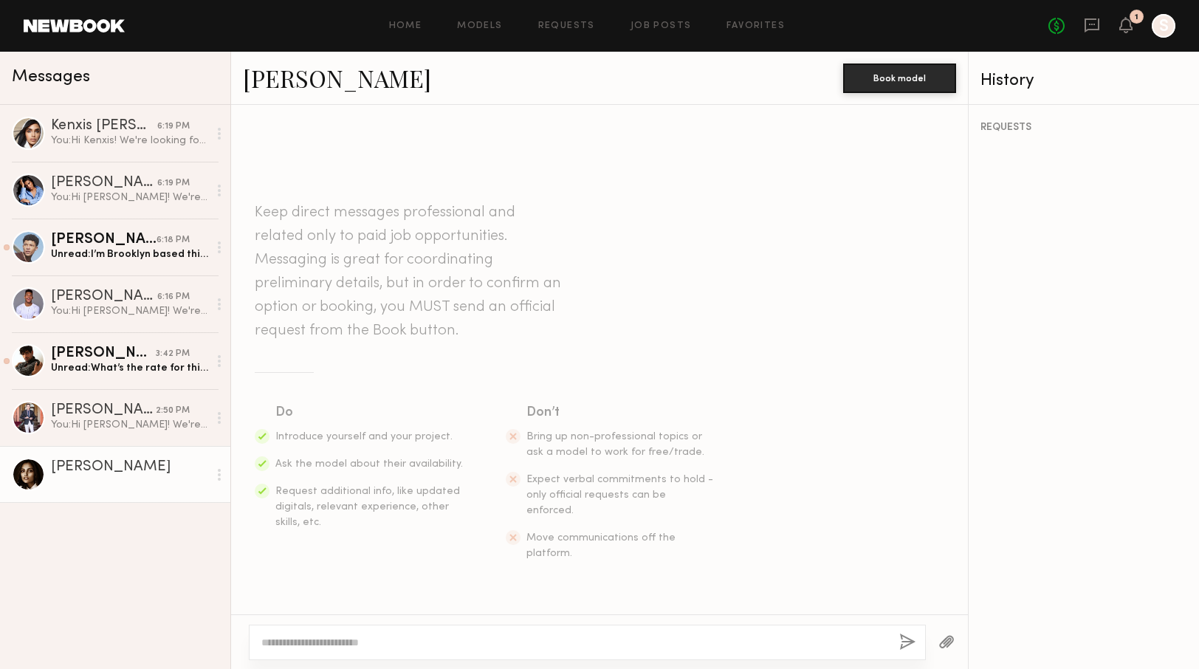
scroll to position [145, 0]
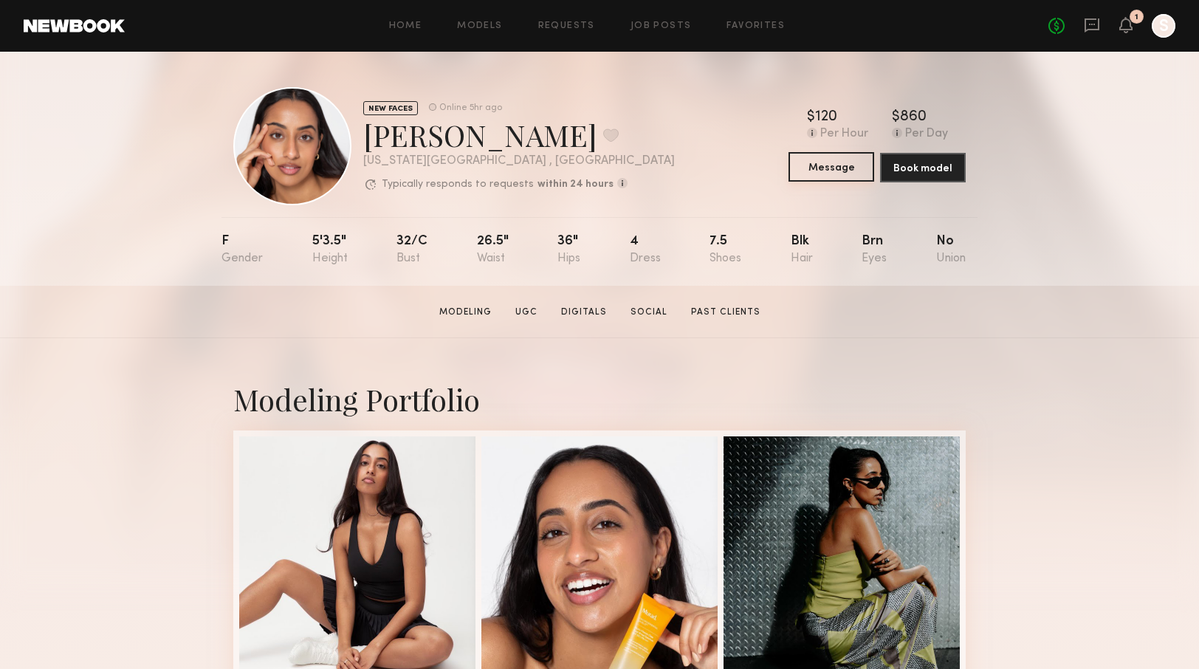
click at [848, 167] on button "Message" at bounding box center [832, 167] width 86 height 30
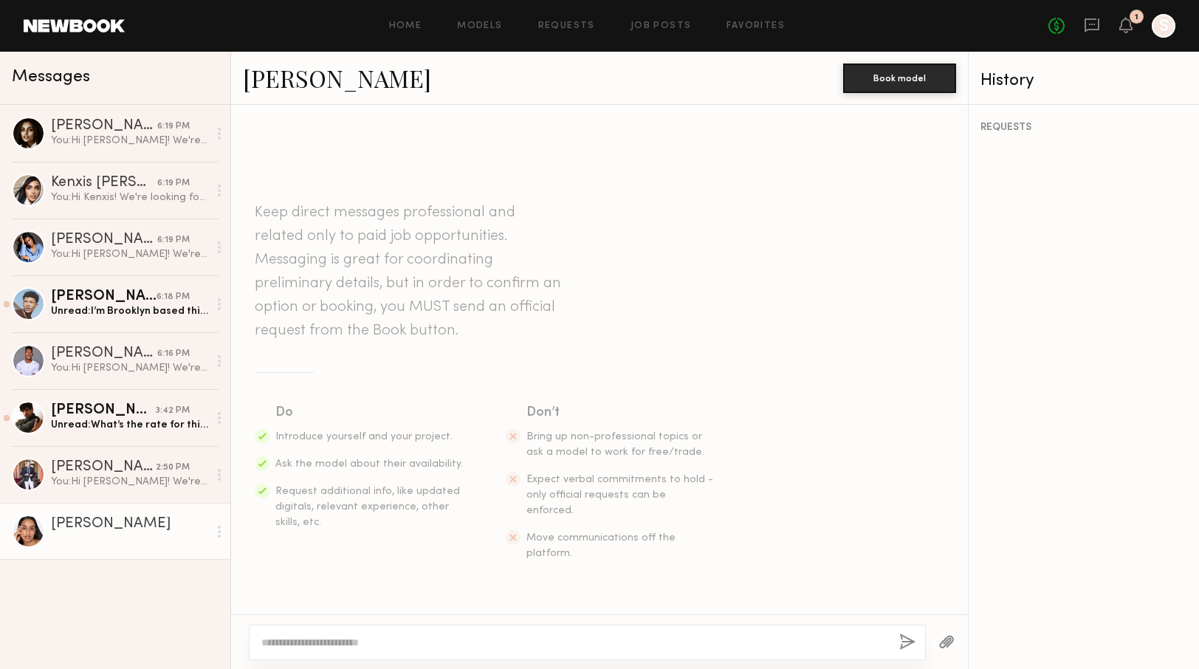
click at [597, 635] on textarea at bounding box center [574, 642] width 626 height 15
type textarea "*"
click at [286, 640] on textarea "**********" at bounding box center [574, 642] width 626 height 15
type textarea "**********"
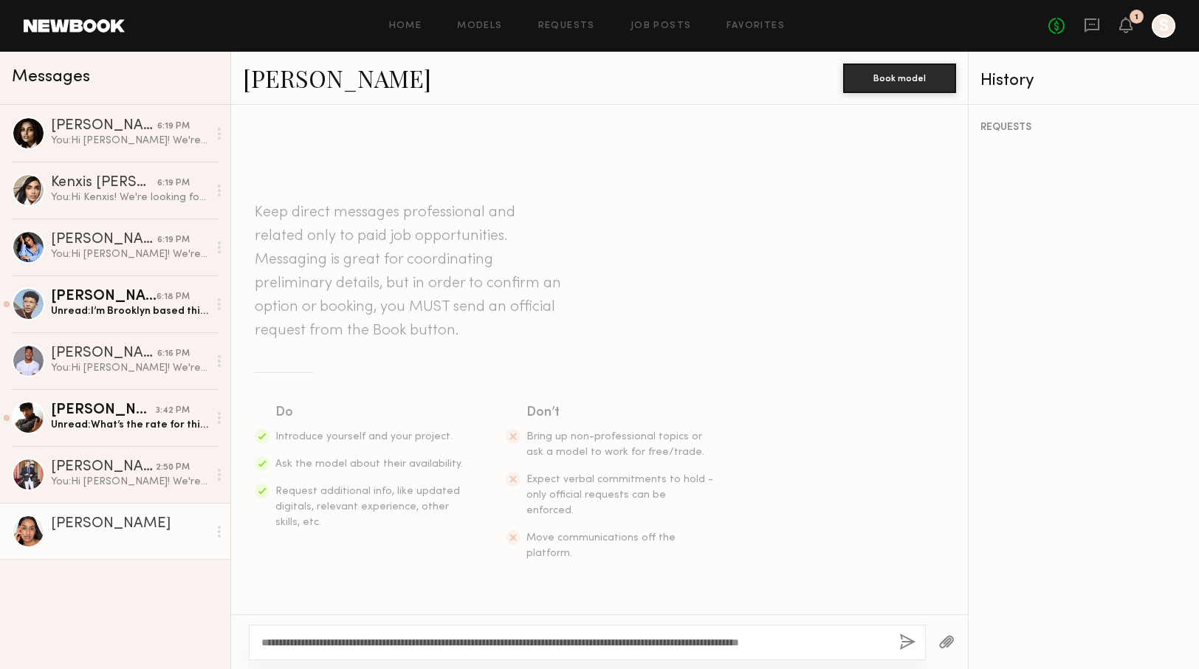
click at [902, 640] on button "button" at bounding box center [908, 643] width 16 height 18
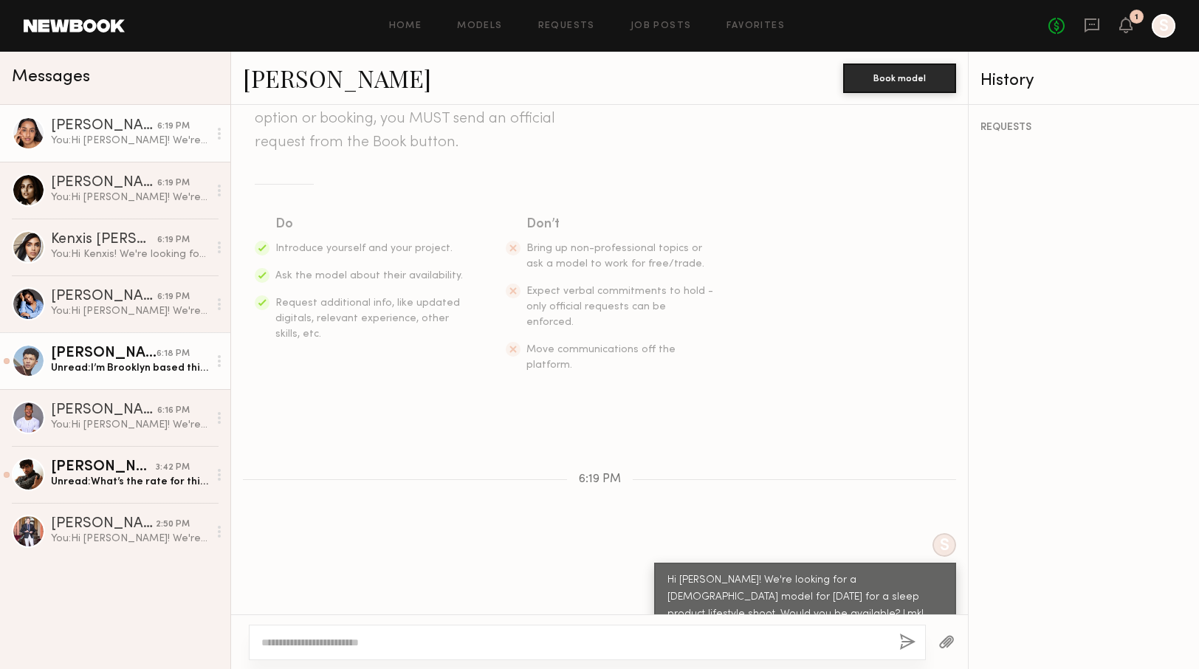
click at [89, 357] on div "[PERSON_NAME]" at bounding box center [104, 353] width 106 height 15
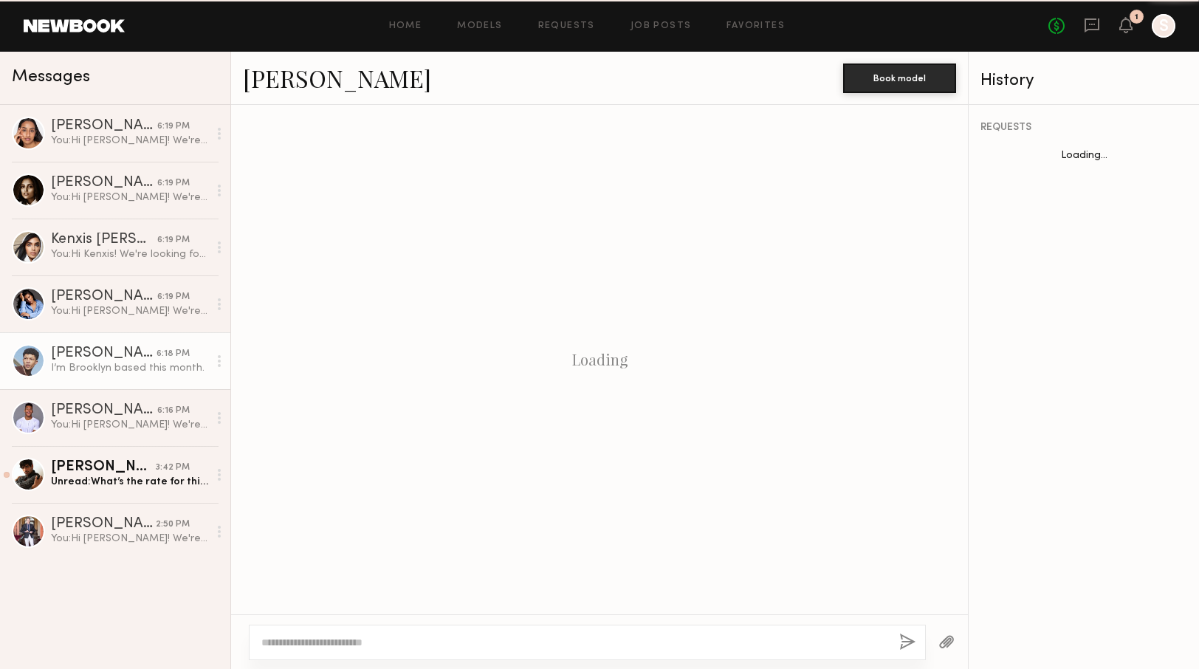
scroll to position [274, 0]
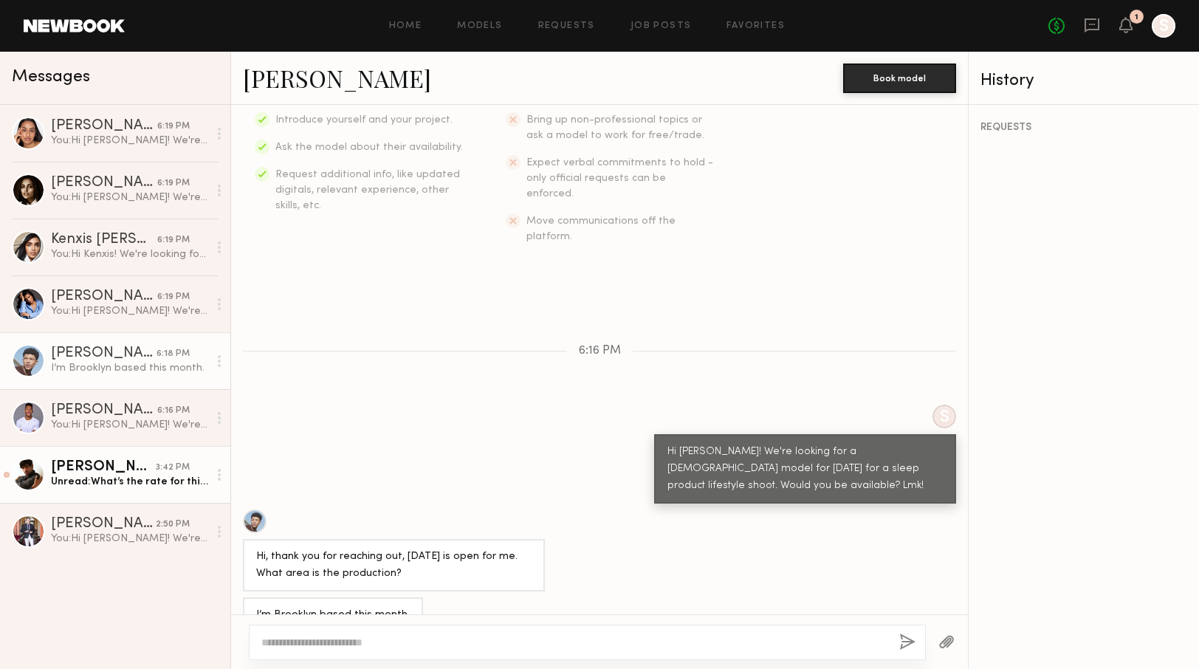
click at [84, 472] on div "[PERSON_NAME]" at bounding box center [103, 467] width 105 height 15
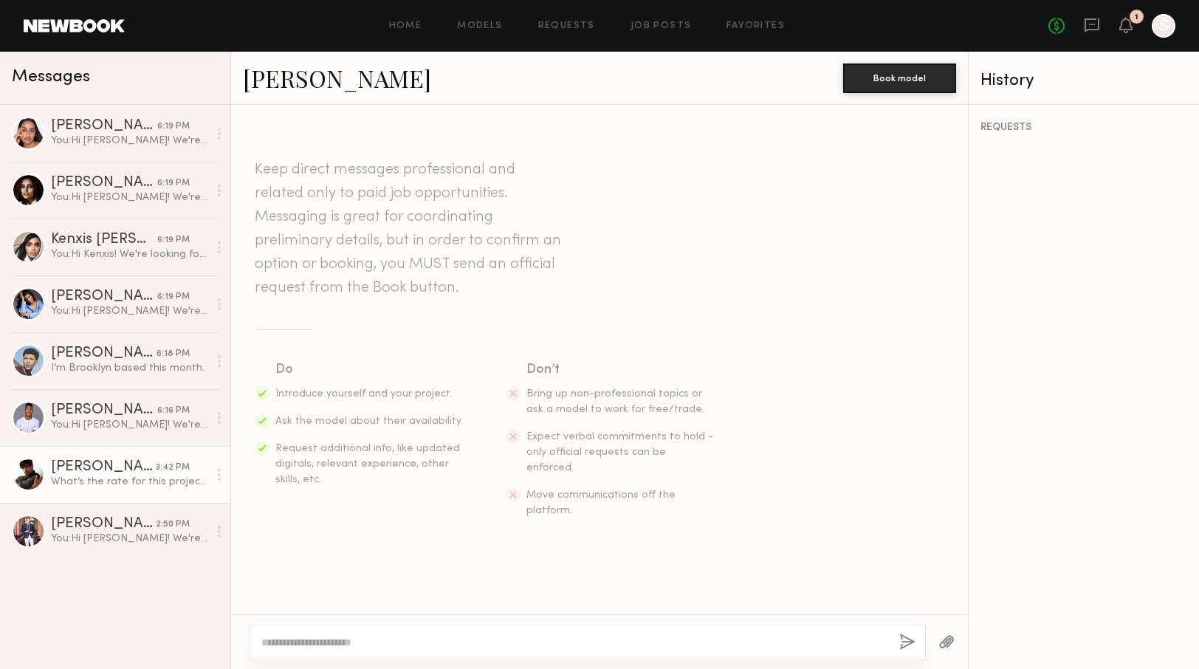
scroll to position [274, 0]
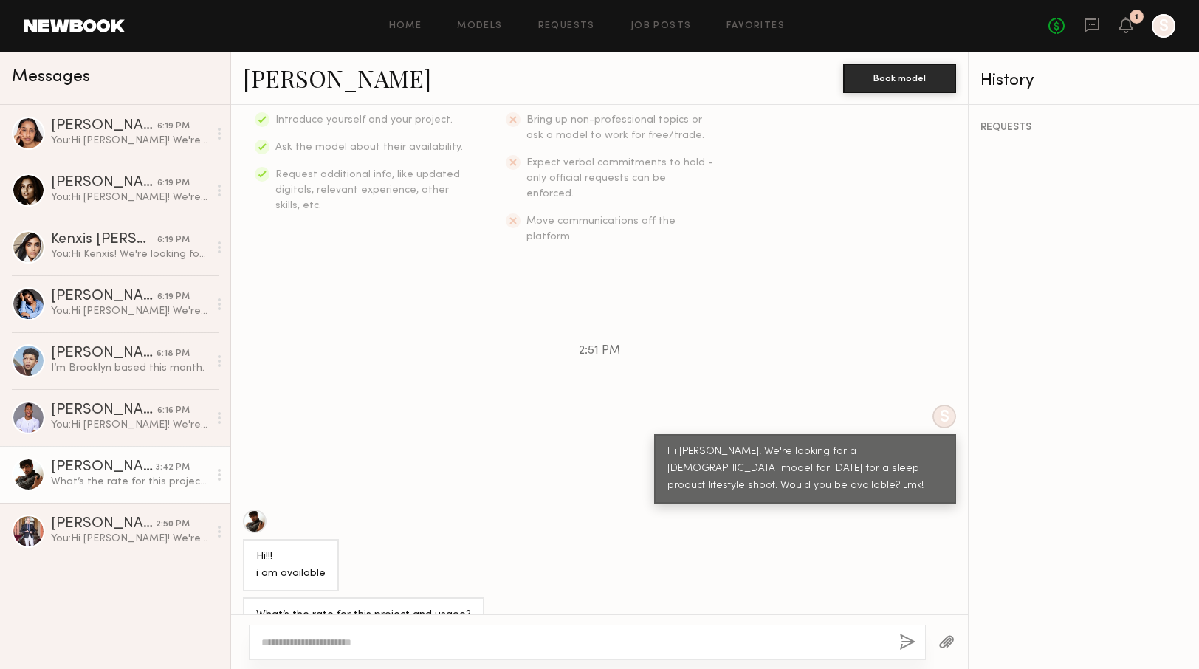
click at [1126, 38] on header "Home Models Requests Job Posts Favorites Sign Out No fees up to $5,000 1 S" at bounding box center [599, 26] width 1199 height 52
click at [1127, 24] on icon at bounding box center [1126, 24] width 12 height 10
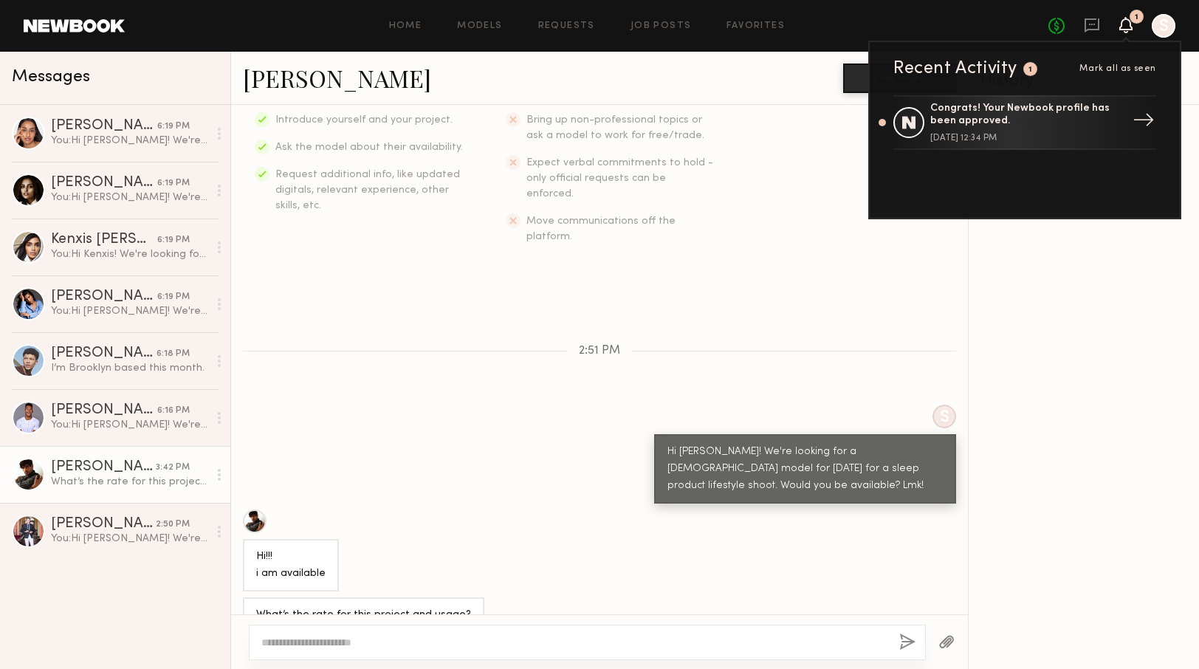
click at [1062, 126] on div "Congrats! Your Newbook profile has been approved." at bounding box center [1027, 115] width 192 height 25
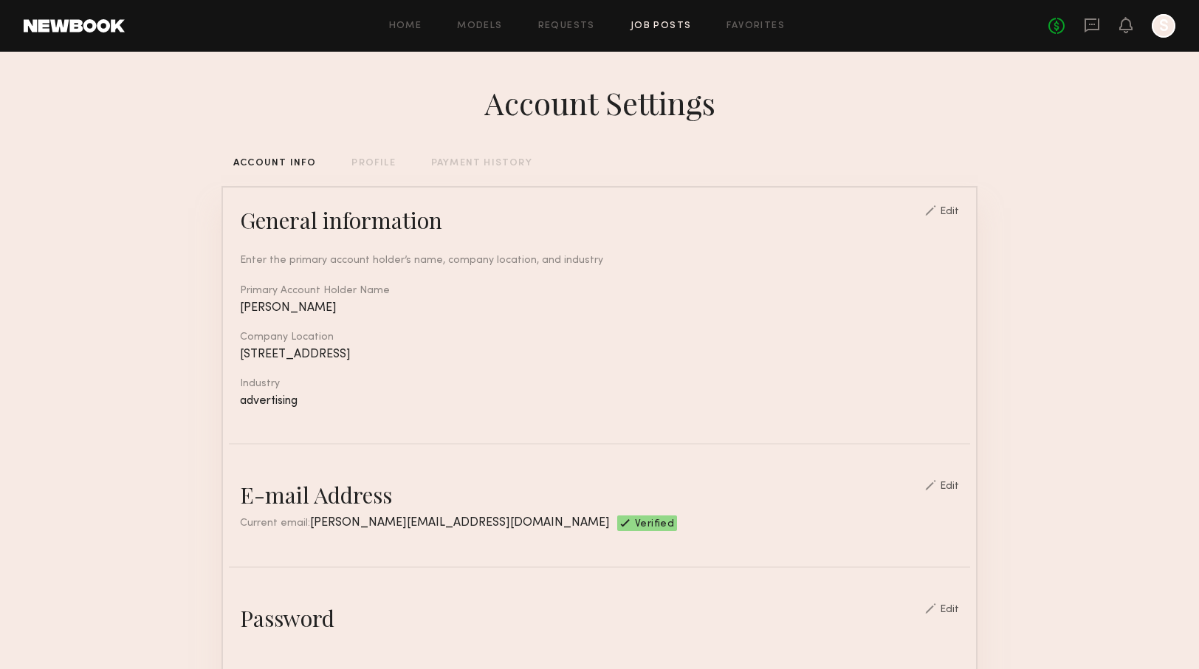
click at [650, 28] on link "Job Posts" at bounding box center [661, 26] width 61 height 10
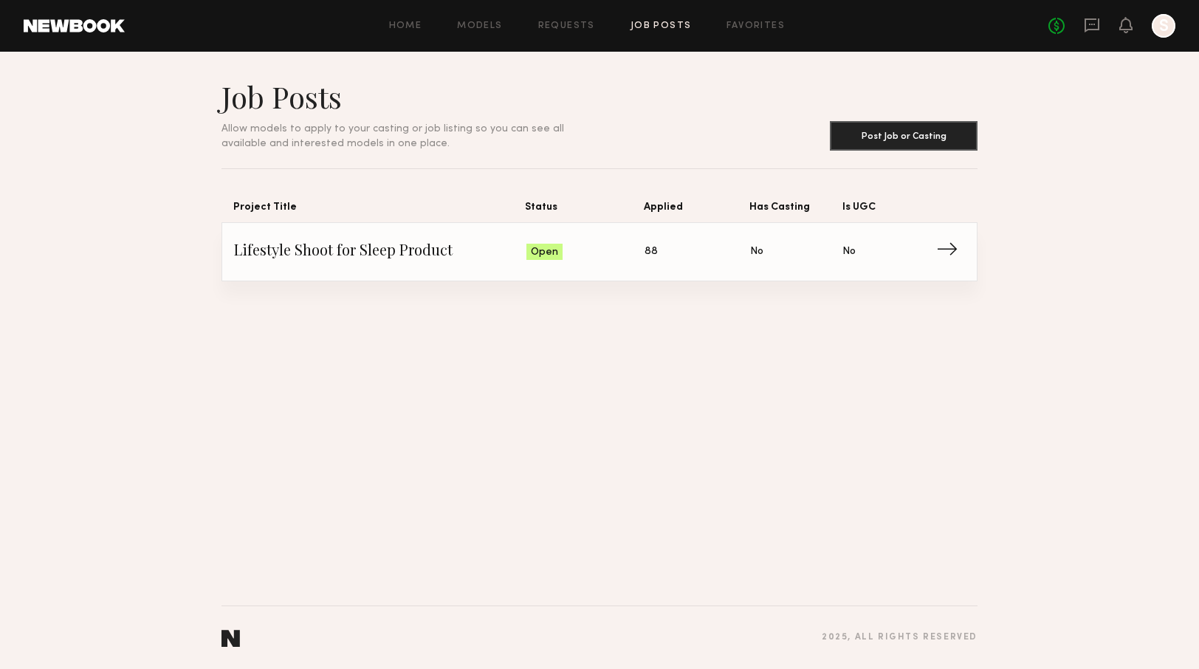
click at [952, 253] on span "→" at bounding box center [951, 252] width 30 height 22
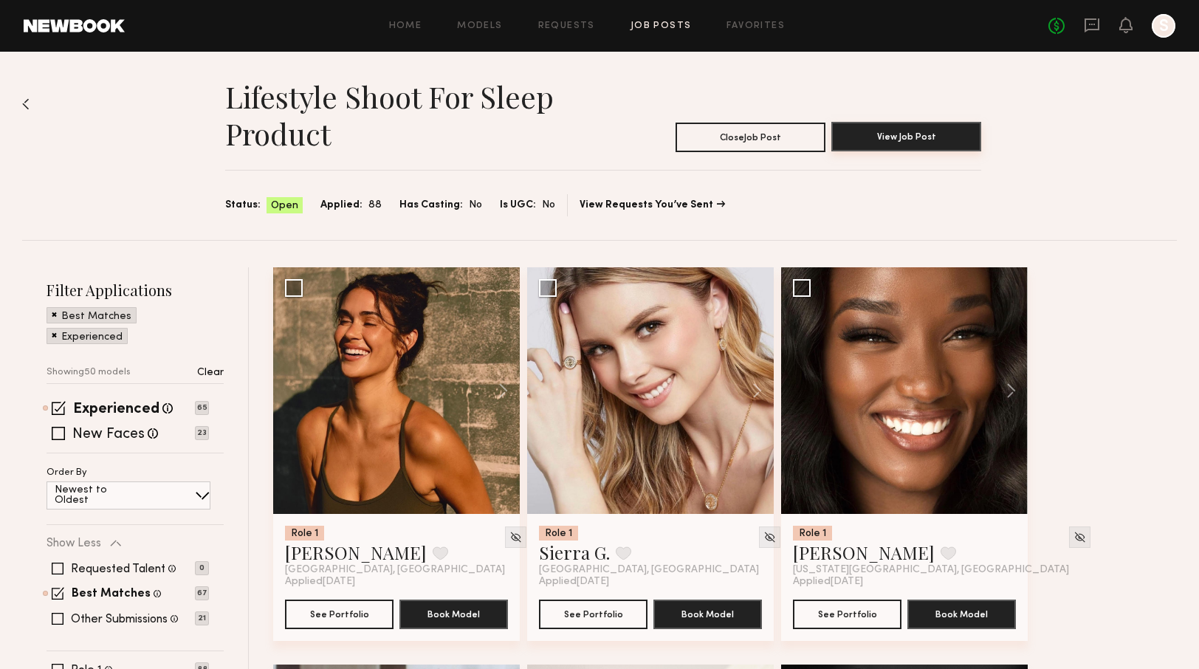
click at [934, 137] on button "View Job Post" at bounding box center [907, 137] width 150 height 30
click at [377, 405] on div at bounding box center [396, 390] width 247 height 247
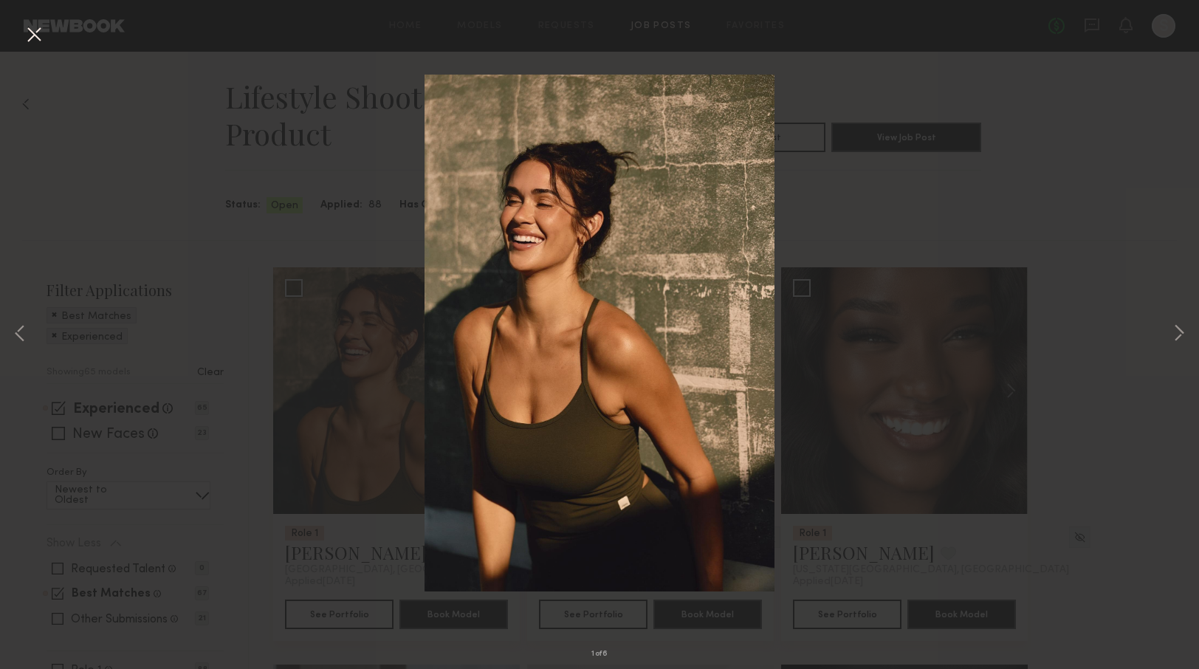
click at [877, 322] on div "1 of 6" at bounding box center [599, 334] width 1199 height 669
click at [1154, 65] on div "1 of 6" at bounding box center [599, 334] width 1199 height 669
click at [36, 22] on button at bounding box center [34, 35] width 24 height 27
